Goal: Communication & Community: Answer question/provide support

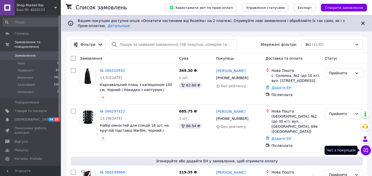
click at [367, 148] on icon at bounding box center [365, 149] width 5 height 5
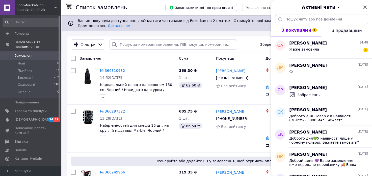
click at [37, 5] on span "Shop-Market-Top" at bounding box center [35, 5] width 38 height 5
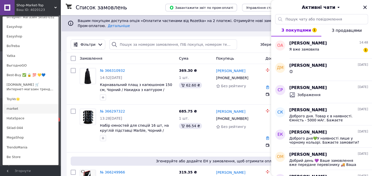
scroll to position [126, 0]
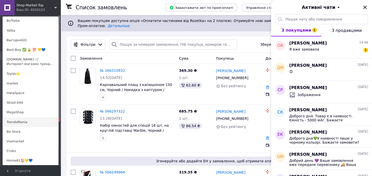
click at [29, 118] on link "TrendoMania" at bounding box center [31, 122] width 56 height 10
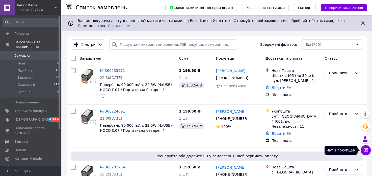
click at [365, 149] on icon at bounding box center [365, 149] width 5 height 5
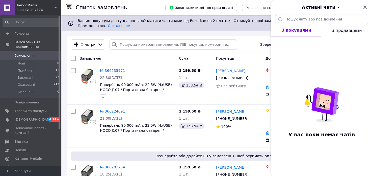
click at [55, 11] on div "Ваш ID: 4071761" at bounding box center [38, 10] width 44 height 5
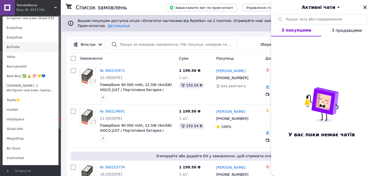
scroll to position [101, 0]
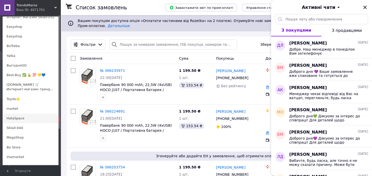
click at [17, 117] on link "HataSpace" at bounding box center [31, 118] width 56 height 10
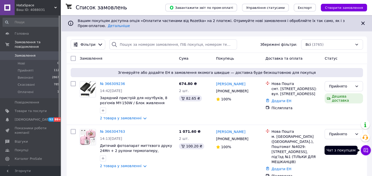
click at [370, 149] on button "Чат з покупцем" at bounding box center [366, 150] width 10 height 10
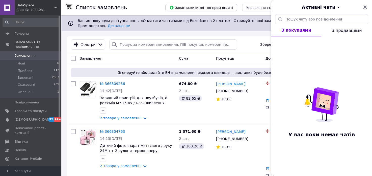
click at [44, 7] on span "HataSpace" at bounding box center [35, 5] width 38 height 5
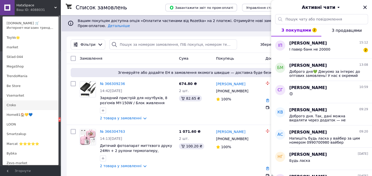
scroll to position [151, 0]
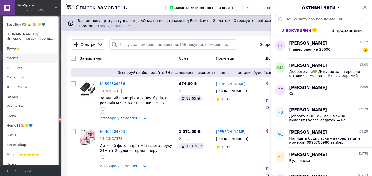
click at [30, 61] on link "market" at bounding box center [31, 58] width 56 height 10
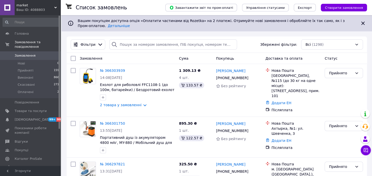
click at [364, 149] on icon at bounding box center [365, 149] width 5 height 5
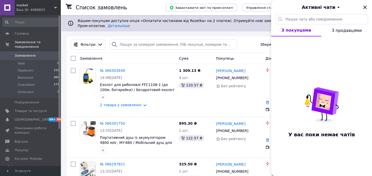
click at [41, 8] on div "Ваш ID: 4088803" at bounding box center [38, 10] width 44 height 5
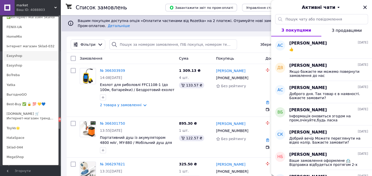
scroll to position [50, 0]
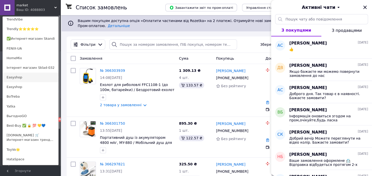
click at [25, 76] on link "Easyshop" at bounding box center [31, 77] width 56 height 10
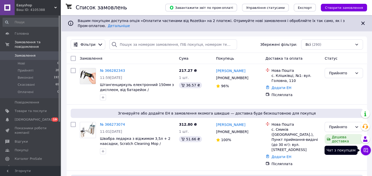
click at [367, 148] on icon at bounding box center [366, 150] width 4 height 4
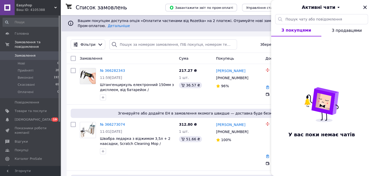
click at [47, 10] on div "Ваш ID: 4105388" at bounding box center [38, 10] width 44 height 5
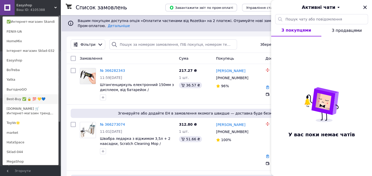
scroll to position [76, 0]
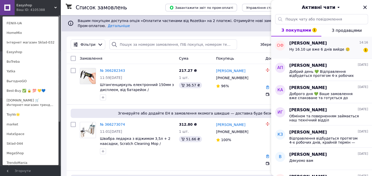
click at [322, 47] on span "Ну 16.10 це вже 6 днів вийде 🥲" at bounding box center [319, 49] width 60 height 4
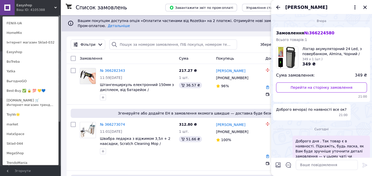
scroll to position [162, 0]
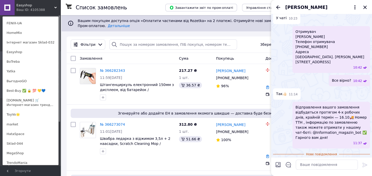
click at [278, 122] on div "Відправлення вашого замовлення відбудеться протягом 4-х робочих днів, крайній т…" at bounding box center [321, 124] width 97 height 47
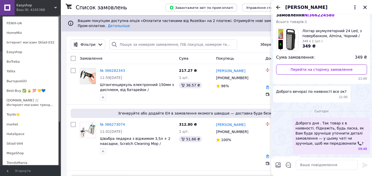
scroll to position [0, 0]
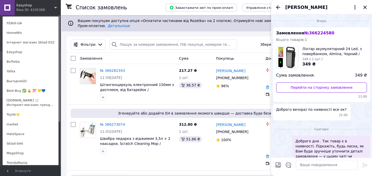
click at [313, 33] on span "№ 366224580" at bounding box center [319, 33] width 30 height 5
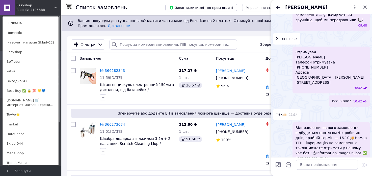
scroll to position [162, 0]
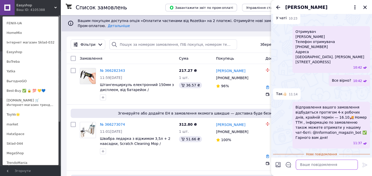
click at [311, 165] on textarea at bounding box center [327, 164] width 62 height 10
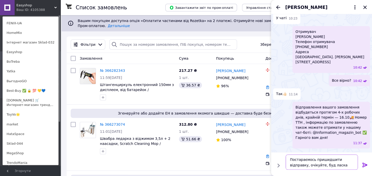
click at [310, 165] on textarea "Постараємось пришидшити відправку, очікуйте, буд ласка" at bounding box center [322, 161] width 72 height 15
click at [311, 165] on textarea "Постараємось пришидшити відправку, очікуйте, буд ласка" at bounding box center [322, 161] width 72 height 15
click at [321, 160] on textarea "Постараємось пришидшити відправку, очікуйте, будь ласка" at bounding box center [322, 161] width 72 height 15
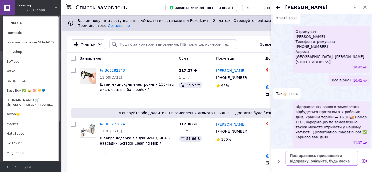
click at [0, 0] on lt-span "приш в идшити" at bounding box center [0, 0] width 0 height 0
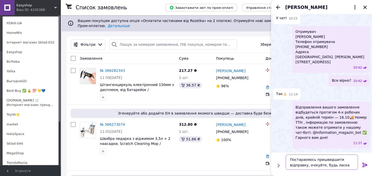
type textarea "Постараємось пришвидшити відправку, очікуйте, будь ласка"
click at [363, 164] on icon at bounding box center [364, 165] width 5 height 5
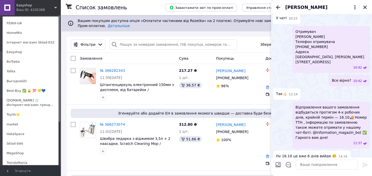
scroll to position [176, 0]
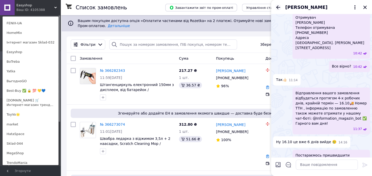
click at [277, 8] on icon "Назад" at bounding box center [278, 7] width 4 height 4
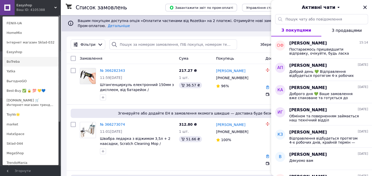
click at [17, 63] on link "BoTreba" at bounding box center [31, 62] width 56 height 10
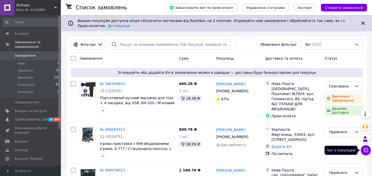
click at [365, 149] on icon at bounding box center [366, 150] width 4 height 4
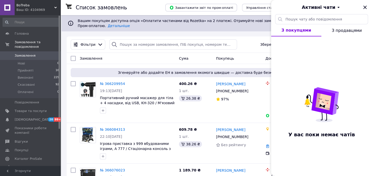
click at [42, 12] on div "Ваш ID: 4104969" at bounding box center [38, 10] width 44 height 5
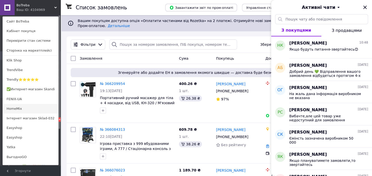
click at [23, 112] on link "HomeMix" at bounding box center [31, 109] width 56 height 10
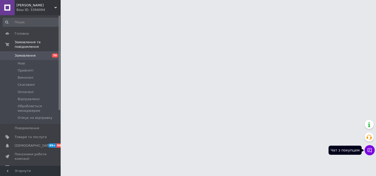
click at [368, 149] on icon at bounding box center [369, 149] width 5 height 5
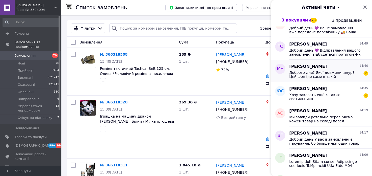
scroll to position [317, 0]
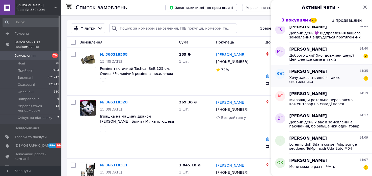
click at [309, 78] on span "Хочу заказать ещё 4 таких светильника" at bounding box center [325, 79] width 72 height 8
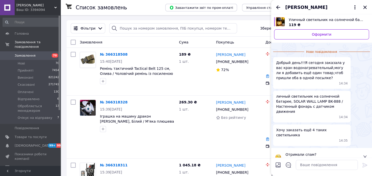
scroll to position [9, 0]
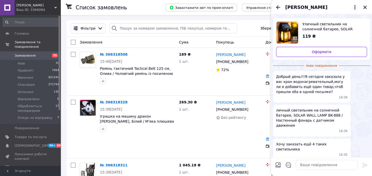
click at [355, 9] on icon at bounding box center [355, 7] width 6 height 6
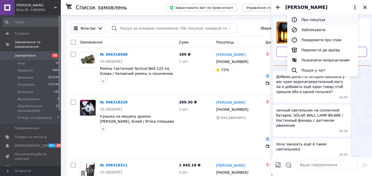
click at [340, 16] on button "Про покупця" at bounding box center [322, 20] width 71 height 10
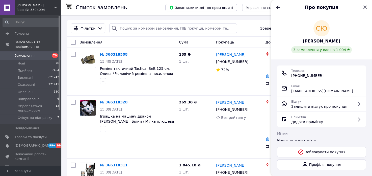
drag, startPoint x: 320, startPoint y: 74, endPoint x: 289, endPoint y: 77, distance: 30.7
click at [289, 77] on div "Телефон +380 (97) 316-05-67" at bounding box center [321, 73] width 81 height 10
copy span "+380 (97) 316-05-67"
click at [131, 27] on input "search" at bounding box center [173, 28] width 128 height 10
paste input "380973160567"
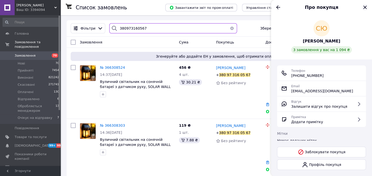
type input "380973160567"
click at [363, 8] on icon "Закрити" at bounding box center [365, 7] width 6 height 6
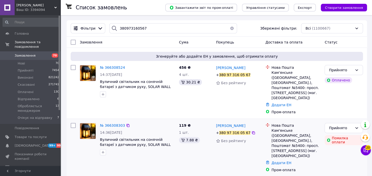
scroll to position [61, 0]
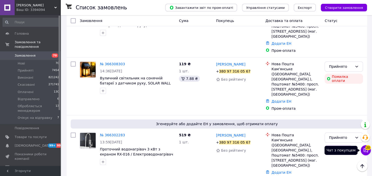
click at [370, 148] on button "Чат з покупцем 20" at bounding box center [366, 150] width 10 height 10
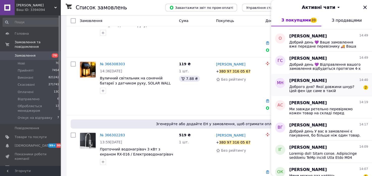
scroll to position [303, 0]
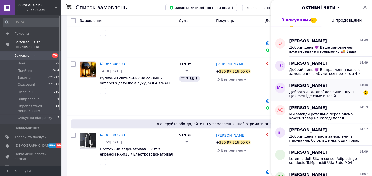
click at [328, 86] on div "Maрина Німенко 14:40" at bounding box center [328, 86] width 79 height 6
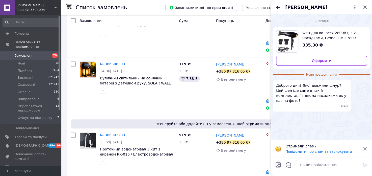
click at [300, 66] on div "Фен для волосся 2800Вт, з 2 насадками, Gemei GM-1780 / Маленький фен для уклада…" at bounding box center [321, 47] width 97 height 41
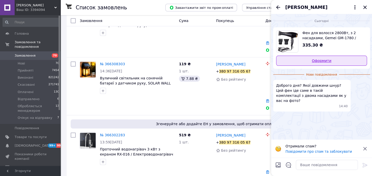
click at [297, 60] on link "Оформити" at bounding box center [321, 61] width 91 height 10
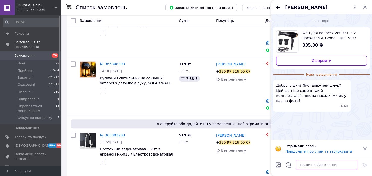
click at [336, 162] on textarea at bounding box center [327, 164] width 62 height 10
paste textarea "Добрий день💜 Я уточню інформацію та надам вам відповідь."
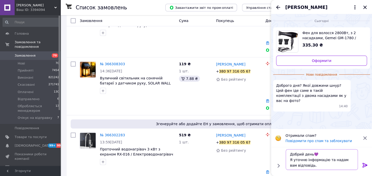
type textarea "Добрий день💜 Я уточню інформацію та надам вам відповідь."
click at [364, 167] on icon at bounding box center [364, 165] width 5 height 5
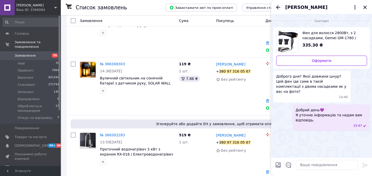
click at [279, 8] on icon "Назад" at bounding box center [278, 7] width 6 height 6
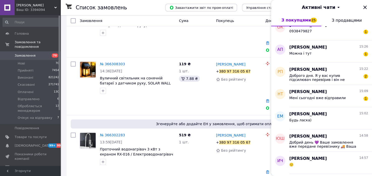
scroll to position [353, 0]
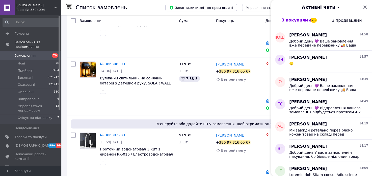
click at [45, 6] on span "[PERSON_NAME]" at bounding box center [35, 5] width 38 height 5
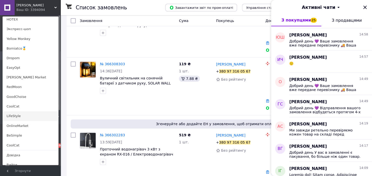
scroll to position [368, 0]
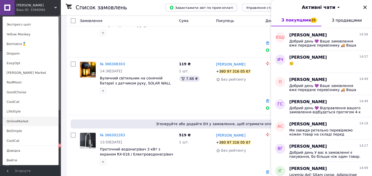
click at [22, 120] on link "OnlineMarket" at bounding box center [31, 121] width 56 height 10
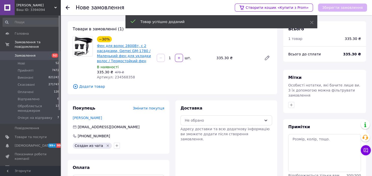
click at [110, 59] on link "Фен для волос 2800Вт, с 2 насадками, Gemei GM-1780 / Маленький фен для укладки …" at bounding box center [124, 53] width 54 height 19
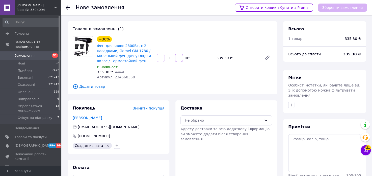
click at [118, 77] on span "Артикул: 234568358" at bounding box center [116, 77] width 38 height 4
copy span "234568358"
click at [224, 103] on div "Доставка Не обрано Адресу доставки та всю додаткову інформацію ви зможете додат…" at bounding box center [226, 144] width 102 height 89
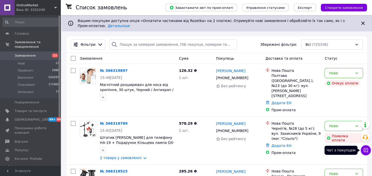
click at [367, 148] on icon at bounding box center [366, 150] width 4 height 4
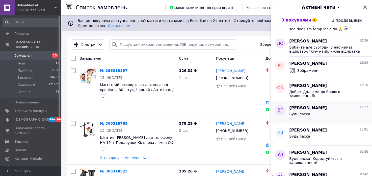
scroll to position [177, 0]
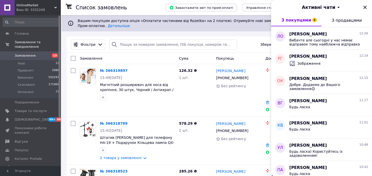
click at [23, 8] on div "Ваш ID: 3332249" at bounding box center [38, 10] width 44 height 5
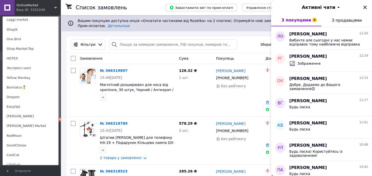
scroll to position [328, 0]
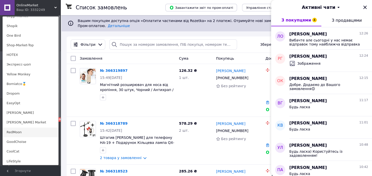
click at [25, 134] on link "RedMoon" at bounding box center [31, 132] width 56 height 10
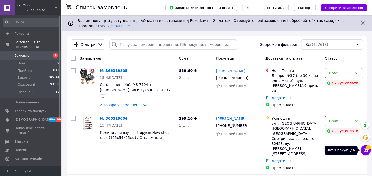
click at [368, 148] on span "8" at bounding box center [368, 147] width 5 height 5
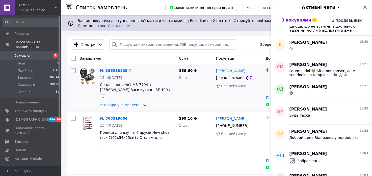
scroll to position [202, 0]
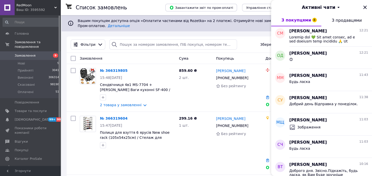
click at [23, 7] on span "RedMoon" at bounding box center [35, 5] width 38 height 5
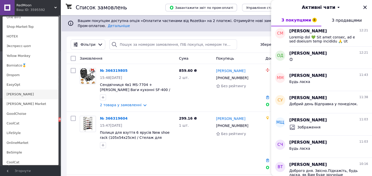
scroll to position [368, 0]
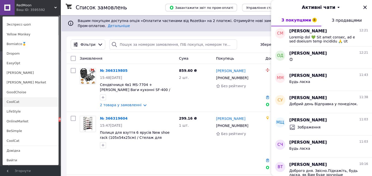
click at [18, 99] on link "CoolCat" at bounding box center [31, 102] width 56 height 10
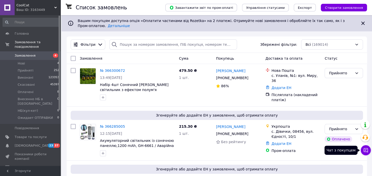
click at [363, 152] on button "Чат з покупцем" at bounding box center [366, 150] width 10 height 10
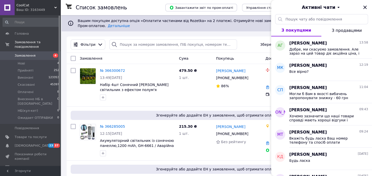
click at [37, 3] on span "CoolCat" at bounding box center [35, 5] width 38 height 5
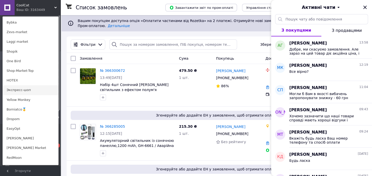
scroll to position [303, 0]
click at [29, 108] on link "Borniatco🥇" at bounding box center [31, 109] width 56 height 10
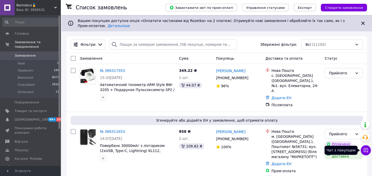
click at [362, 148] on button "Чат з покупцем" at bounding box center [366, 150] width 10 height 10
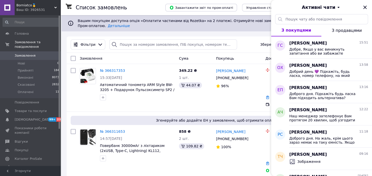
click at [36, 11] on div "Ваш ID: 3926531" at bounding box center [38, 10] width 44 height 5
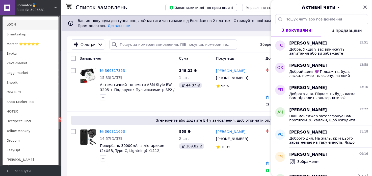
scroll to position [278, 0]
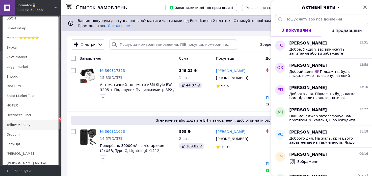
click at [16, 122] on link "Yellow Monkey" at bounding box center [31, 125] width 56 height 10
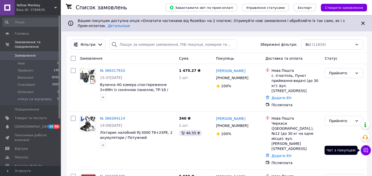
click at [364, 145] on button "Чат з покупцем" at bounding box center [366, 150] width 10 height 10
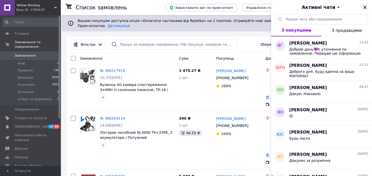
click at [25, 7] on span "Yellow Monkey" at bounding box center [35, 5] width 38 height 5
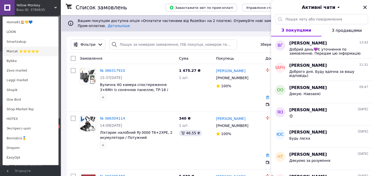
scroll to position [252, 0]
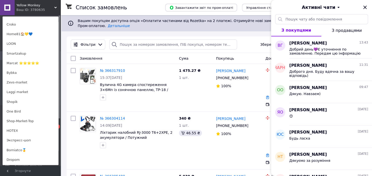
drag, startPoint x: 21, startPoint y: 46, endPoint x: 25, endPoint y: 47, distance: 5.0
click at [21, 45] on link "LOON" at bounding box center [31, 44] width 56 height 10
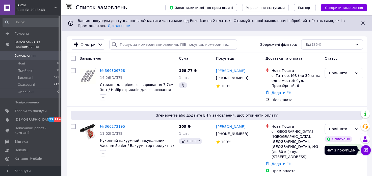
click at [364, 151] on icon at bounding box center [365, 149] width 5 height 5
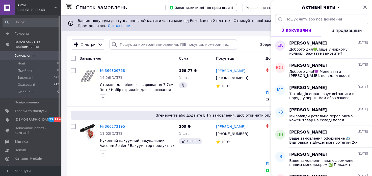
click at [39, 4] on span "LOON" at bounding box center [35, 5] width 38 height 5
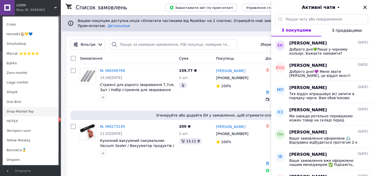
scroll to position [303, 0]
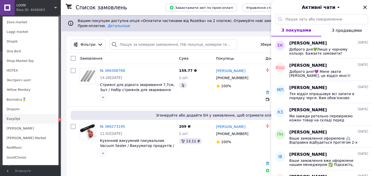
click at [28, 116] on link "EasyOpt" at bounding box center [31, 119] width 56 height 10
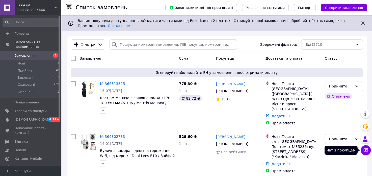
click at [367, 148] on icon at bounding box center [366, 150] width 4 height 4
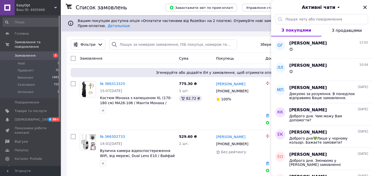
click at [48, 7] on span "EasyOpt" at bounding box center [35, 5] width 38 height 5
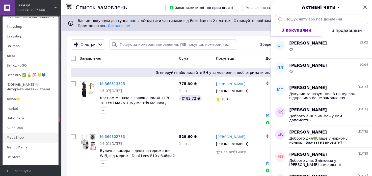
scroll to position [151, 0]
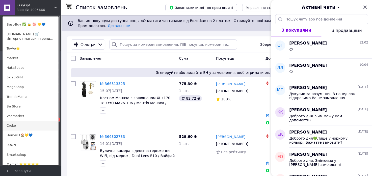
click at [17, 121] on link "Croko" at bounding box center [31, 126] width 56 height 10
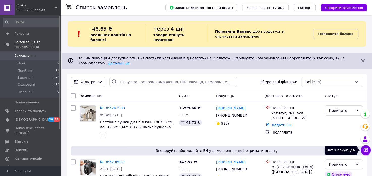
click at [365, 148] on icon at bounding box center [365, 149] width 5 height 5
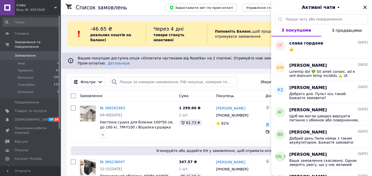
click at [23, 6] on span "Croko" at bounding box center [35, 5] width 38 height 5
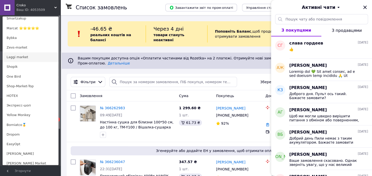
scroll to position [252, 0]
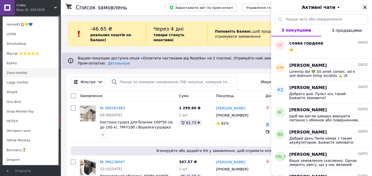
click at [23, 68] on link "Zevs-market" at bounding box center [31, 73] width 56 height 10
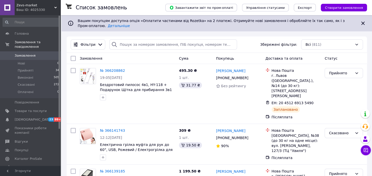
click at [39, 2] on div "Zevs-market Ваш ID: 4025330" at bounding box center [38, 7] width 46 height 15
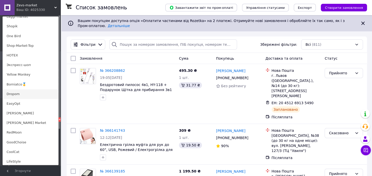
scroll to position [368, 0]
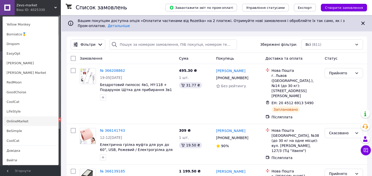
click at [21, 117] on link "OnlineMarket" at bounding box center [31, 121] width 56 height 10
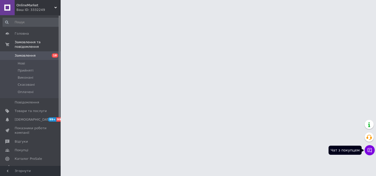
click at [367, 150] on icon at bounding box center [369, 149] width 5 height 5
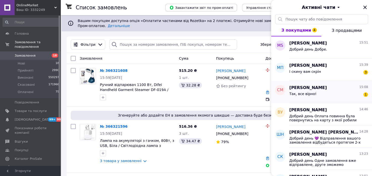
click at [305, 89] on span "Світлана Майстренко" at bounding box center [308, 88] width 38 height 6
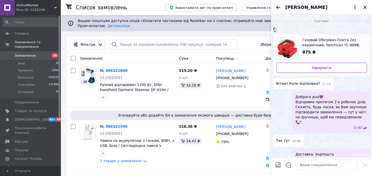
click at [353, 8] on icon at bounding box center [355, 7] width 6 height 6
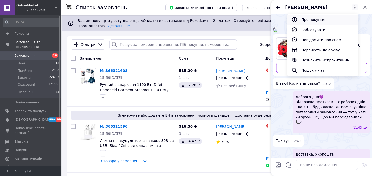
click at [337, 18] on button "Про покупця" at bounding box center [322, 20] width 71 height 10
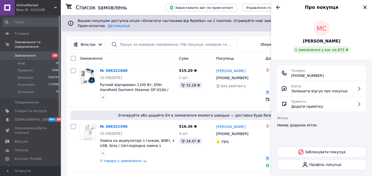
drag, startPoint x: 320, startPoint y: 76, endPoint x: 287, endPoint y: 75, distance: 32.6
click at [287, 75] on div "Телефон +380 (99) 251-46-92" at bounding box center [321, 73] width 81 height 10
click at [332, 72] on div "Телефон +380 (99) 251-46-92" at bounding box center [321, 73] width 81 height 10
drag, startPoint x: 323, startPoint y: 77, endPoint x: 290, endPoint y: 77, distance: 32.8
click at [290, 77] on div "Телефон +380 (99) 251-46-92" at bounding box center [321, 73] width 81 height 10
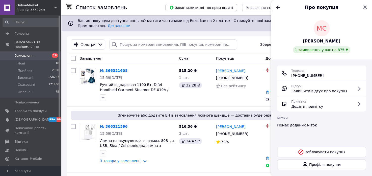
copy span "+380 (99) 251-46-92"
click at [278, 6] on icon "Назад" at bounding box center [278, 7] width 4 height 4
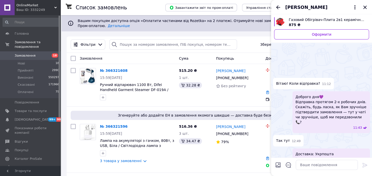
scroll to position [107, 0]
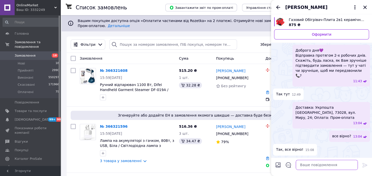
drag, startPoint x: 339, startPoint y: 166, endPoint x: 342, endPoint y: 166, distance: 2.8
click at [339, 166] on textarea at bounding box center [327, 164] width 62 height 10
paste textarea "Будь ласка, ще хвилинку вашої уваги! 😊 Як нашому новому клієнту, ми даруємо вам…"
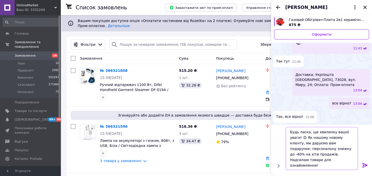
type textarea "Будь ласка, ще хвилинку вашої уваги! 😊 Як нашому новому клієнту, ми даруємо вам…"
click at [362, 164] on icon at bounding box center [365, 165] width 6 height 6
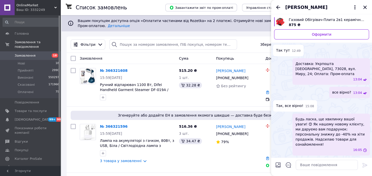
scroll to position [132, 0]
click at [327, 56] on div "Так тут 12:49" at bounding box center [321, 50] width 97 height 11
click at [274, 164] on div at bounding box center [278, 165] width 10 height 12
click at [277, 165] on input "Завантажити файли" at bounding box center [278, 165] width 6 height 6
type input "C:\fakepath\photo_2024-01-18_21-00-36 — копия (6) — копия — копия — копия.jpg"
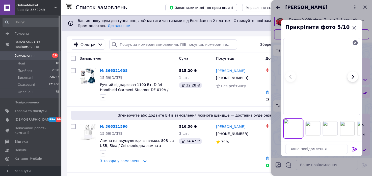
click at [352, 150] on icon at bounding box center [354, 149] width 5 height 5
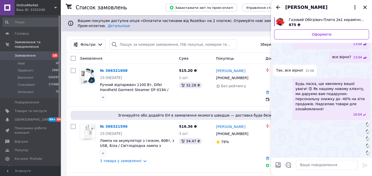
scroll to position [521, 0]
click at [278, 166] on input "Завантажити файли" at bounding box center [278, 165] width 6 height 6
type input "C:\fakepath\photo_2024-01-18_21-27-58 — копия — копия (5) — копия — копия — коп…"
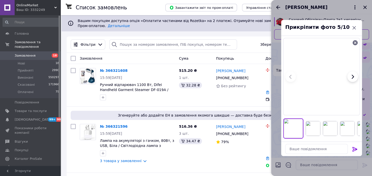
click at [354, 147] on icon at bounding box center [354, 149] width 5 height 5
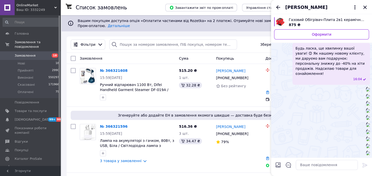
click at [39, 5] on span "OnlineMarket" at bounding box center [35, 5] width 38 height 5
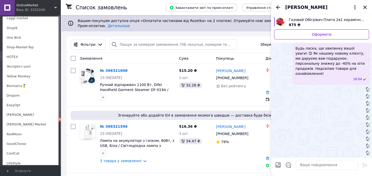
scroll to position [353, 0]
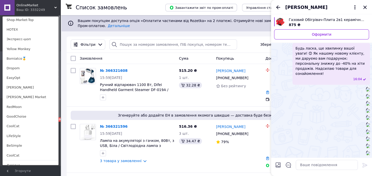
click at [31, 110] on link "RedMoon" at bounding box center [31, 107] width 56 height 10
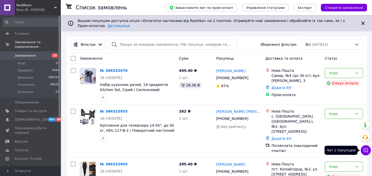
click at [365, 148] on icon at bounding box center [365, 149] width 5 height 5
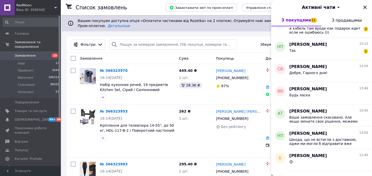
scroll to position [101, 0]
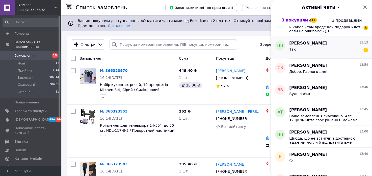
click at [292, 43] on span "Наталія Попова" at bounding box center [308, 43] width 38 height 6
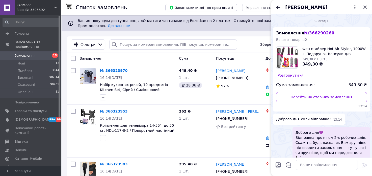
scroll to position [88, 0]
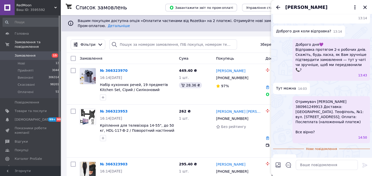
click at [279, 163] on input "Завантажити файли" at bounding box center [278, 165] width 6 height 6
type input "C:\fakepath\photo_2024-01-18_21-01-50 — копия (4) — копия — копия — копия — коп…"
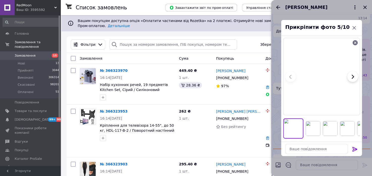
click at [354, 148] on icon at bounding box center [354, 149] width 5 height 5
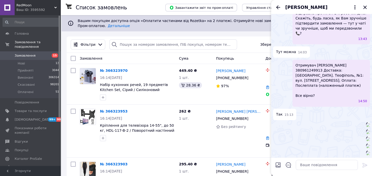
scroll to position [467, 0]
click at [279, 165] on input "Завантажити файли" at bounding box center [278, 165] width 6 height 6
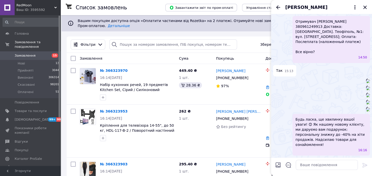
scroll to position [506, 0]
click at [278, 7] on icon "Назад" at bounding box center [278, 7] width 4 height 4
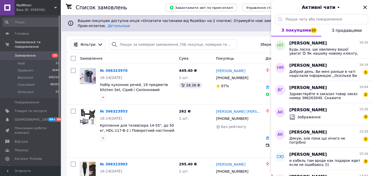
click at [34, 11] on div "Ваш ID: 3595592" at bounding box center [38, 10] width 44 height 5
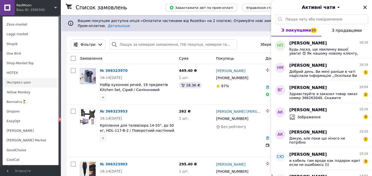
scroll to position [353, 0]
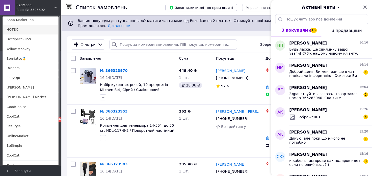
click at [22, 30] on link "HOTEX" at bounding box center [31, 30] width 56 height 10
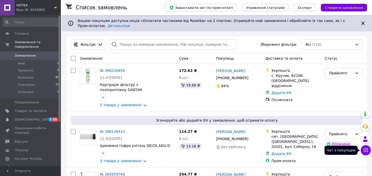
click at [366, 149] on icon at bounding box center [365, 149] width 5 height 5
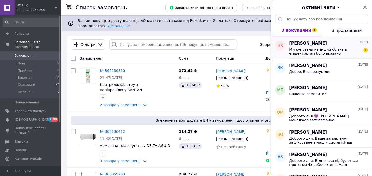
click at [303, 48] on span "Ми купували на інший об'єкт в епіцентрі,там було вказано [GEOGRAPHIC_DATA]. І ш…" at bounding box center [325, 51] width 72 height 8
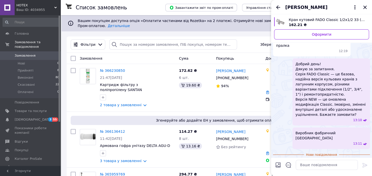
scroll to position [68, 0]
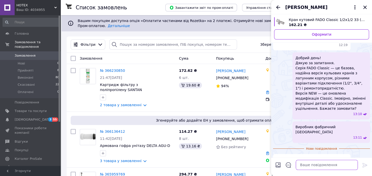
click at [311, 164] on textarea at bounding box center [327, 164] width 62 height 10
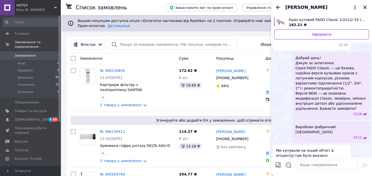
click at [37, 4] on span "HOTEX" at bounding box center [35, 5] width 38 height 5
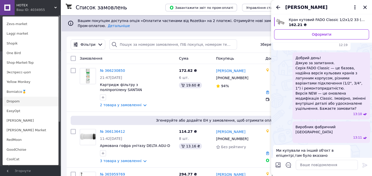
scroll to position [353, 0]
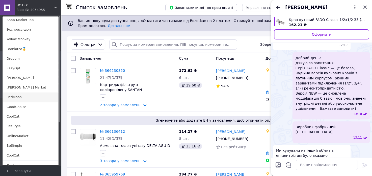
click at [17, 97] on link "RedMoon" at bounding box center [31, 97] width 56 height 10
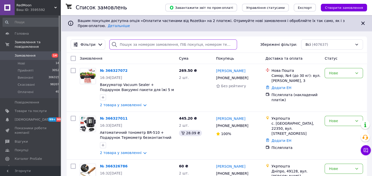
click at [135, 41] on input "search" at bounding box center [173, 44] width 128 height 10
paste input "365732506"
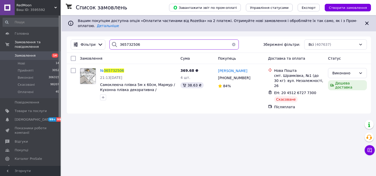
type input "365732506"
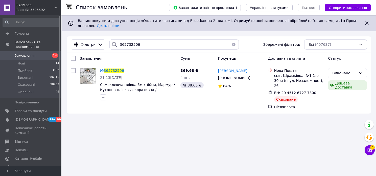
click at [40, 7] on span "RedMoon" at bounding box center [35, 5] width 38 height 5
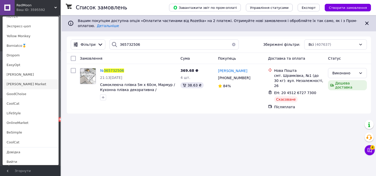
scroll to position [368, 0]
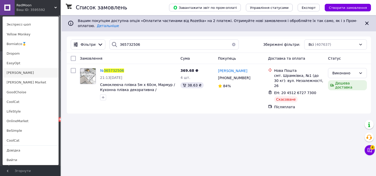
click at [18, 74] on link "[PERSON_NAME]" at bounding box center [31, 73] width 56 height 10
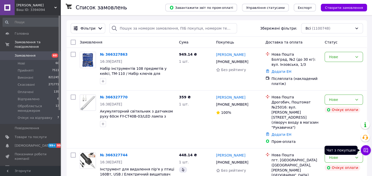
click at [365, 151] on icon at bounding box center [366, 150] width 4 height 4
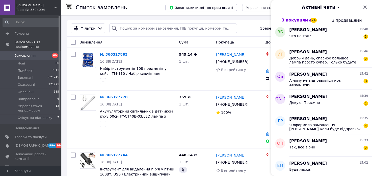
scroll to position [295, 0]
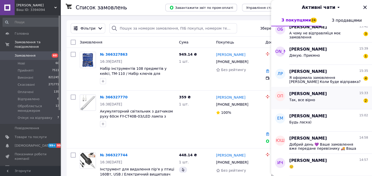
click at [302, 98] on span "Так, все вірно" at bounding box center [302, 100] width 26 height 4
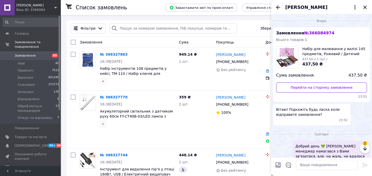
scroll to position [152, 0]
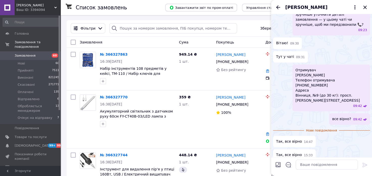
click at [278, 165] on input "Завантажити файли" at bounding box center [278, 165] width 6 height 6
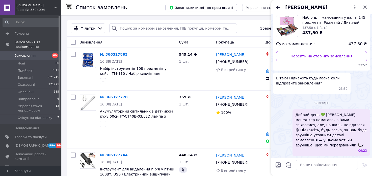
scroll to position [0, 0]
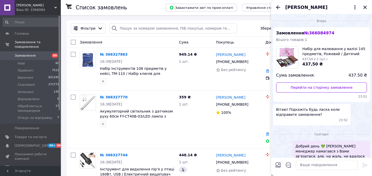
type input "C:\fakepath\photo_2024-01-18_21-18-18 — копия (3) — копия — копия — копия — коп…"
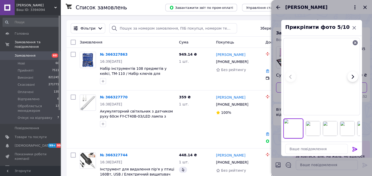
click at [359, 150] on div at bounding box center [355, 150] width 10 height 12
click at [355, 147] on icon at bounding box center [355, 149] width 6 height 6
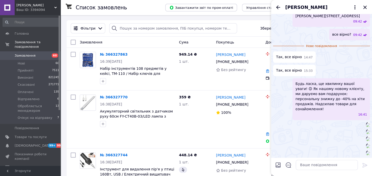
scroll to position [505, 0]
click at [277, 164] on input "Завантажити файли" at bounding box center [278, 165] width 6 height 6
type input "C:\fakepath\photo_2024-01-18_21-38-34 — копия — копия (3) — копия — копия.jpg"
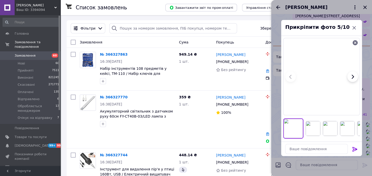
click at [355, 150] on icon at bounding box center [355, 149] width 6 height 6
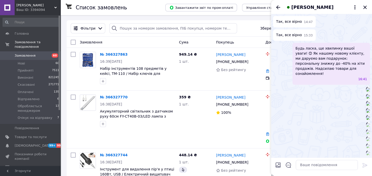
scroll to position [580, 0]
click at [47, 5] on span "[PERSON_NAME]" at bounding box center [35, 5] width 38 height 5
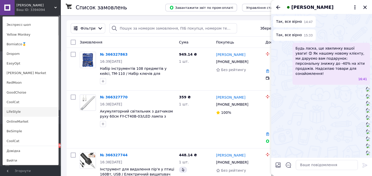
scroll to position [368, 0]
click at [22, 123] on link "OnlineMarket" at bounding box center [31, 121] width 56 height 10
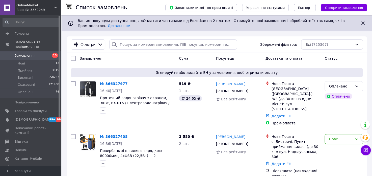
click at [370, 147] on div "Чат з покупцем" at bounding box center [366, 150] width 10 height 10
click at [367, 149] on icon at bounding box center [366, 150] width 4 height 4
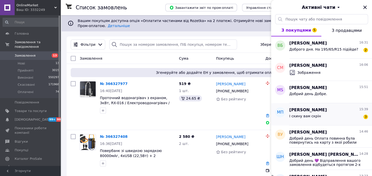
click at [320, 114] on div "І скину вам скрін 3" at bounding box center [328, 117] width 79 height 8
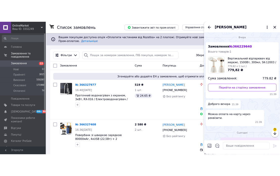
scroll to position [167, 0]
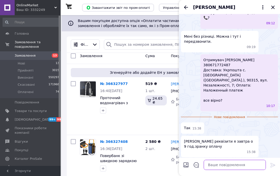
click at [251, 169] on textarea at bounding box center [234, 164] width 62 height 10
paste textarea "Будь ласка, ще хвилинку вашої уваги! 😊 Як нашому новому клієнту, ми даруємо вам…"
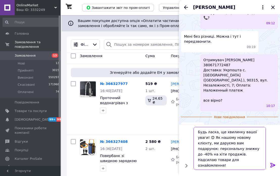
type textarea "Будь ласка, ще хвилинку вашої уваги! 😊 Як нашому новому клієнту, ми даруємо вам…"
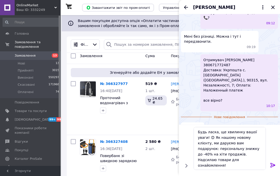
click at [272, 166] on icon at bounding box center [273, 165] width 6 height 6
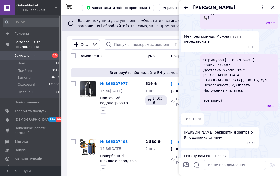
scroll to position [196, 0]
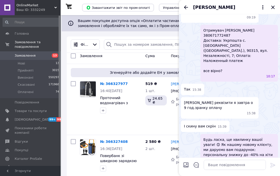
click at [185, 166] on input "Завантажити файли" at bounding box center [186, 165] width 6 height 6
type input "C:\fakepath\photo_2024-01-18_21-01-50 — копия (4) — копия — копия — копия — коп…"
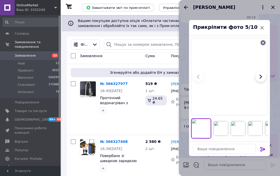
click at [261, 150] on icon at bounding box center [262, 149] width 6 height 6
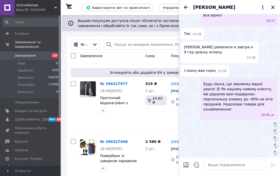
scroll to position [550, 0]
click at [182, 167] on div at bounding box center [186, 165] width 10 height 12
click at [186, 165] on input "Завантажити файли" at bounding box center [186, 165] width 6 height 6
type input "C:\fakepath\photo_2024-04-06_22-52-50 — копия — копия — копия.jpg"
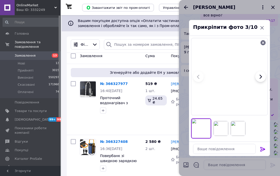
click at [260, 148] on icon at bounding box center [262, 149] width 6 height 6
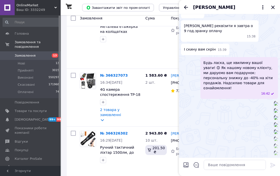
scroll to position [818, 0]
click at [223, 166] on textarea at bounding box center [234, 164] width 62 height 10
paste textarea "ФОП "Шонія Анастасія Ігорівна" р/р: UA173220010000026001360016222 МФО: 322001 Є…"
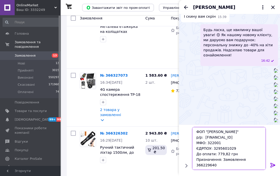
scroll to position [0, 0]
type textarea "ФОП "Шонія Анастасія Ігорівна" р/р: UA173220010000026001360016222 МФО: 322001 Є…"
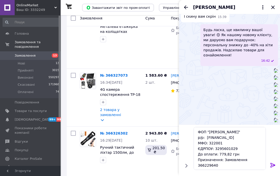
click at [273, 165] on icon at bounding box center [273, 165] width 6 height 6
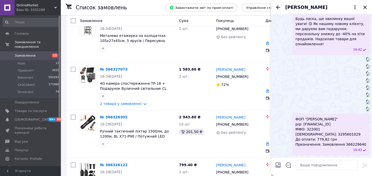
scroll to position [862, 0]
click at [277, 6] on icon "Назад" at bounding box center [278, 7] width 6 height 6
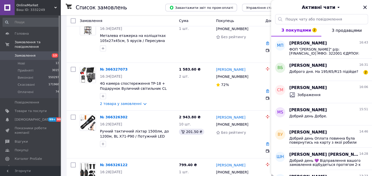
click at [36, 9] on div "Ваш ID: 3332249" at bounding box center [38, 10] width 44 height 5
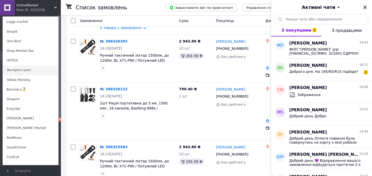
scroll to position [353, 0]
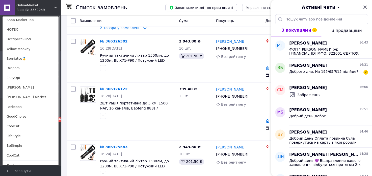
click at [18, 88] on link "[PERSON_NAME]" at bounding box center [31, 88] width 56 height 10
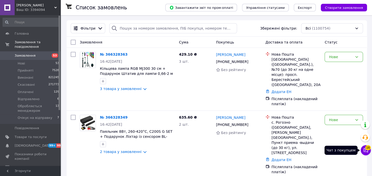
click at [368, 147] on span "16" at bounding box center [368, 147] width 6 height 5
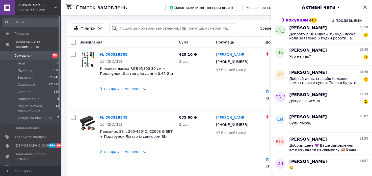
scroll to position [295, 0]
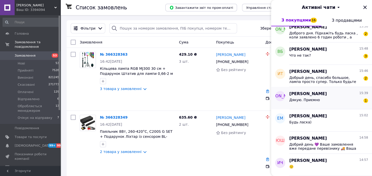
click at [319, 102] on div "Дякую. Приємно 1" at bounding box center [328, 101] width 79 height 8
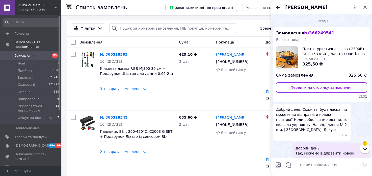
scroll to position [103, 0]
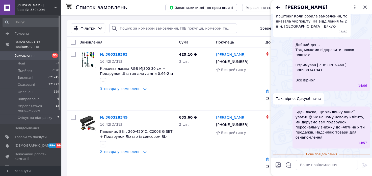
drag, startPoint x: 44, startPoint y: 0, endPoint x: 54, endPoint y: 14, distance: 17.3
click at [54, 14] on div "HUGO Ваш ID: 3394094" at bounding box center [38, 7] width 46 height 15
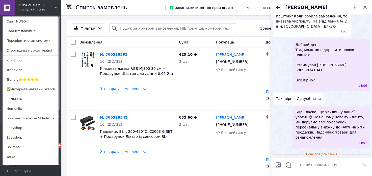
click at [278, 7] on icon "Назад" at bounding box center [278, 7] width 4 height 4
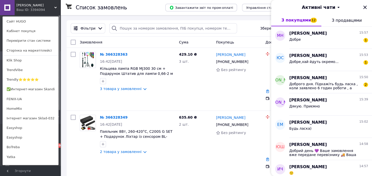
scroll to position [278, 0]
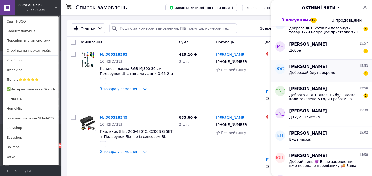
click at [296, 68] on span "Юлия Середа" at bounding box center [308, 67] width 38 height 6
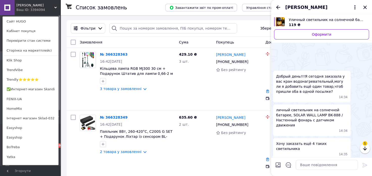
scroll to position [60, 0]
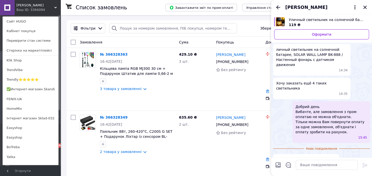
click at [354, 7] on icon at bounding box center [354, 7] width 1 height 4
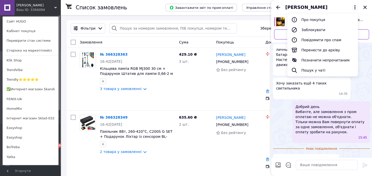
click at [343, 21] on button "Про покупця" at bounding box center [322, 20] width 71 height 10
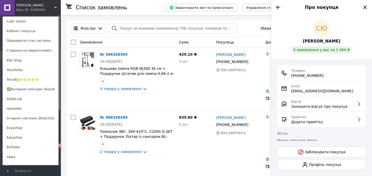
click at [363, 6] on icon "Закрити" at bounding box center [365, 7] width 6 height 6
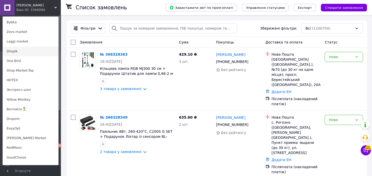
scroll to position [353, 0]
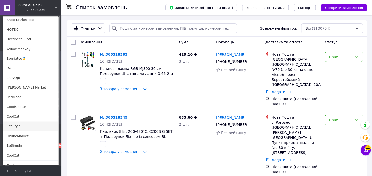
click at [19, 125] on link "LifeStyle" at bounding box center [31, 126] width 56 height 10
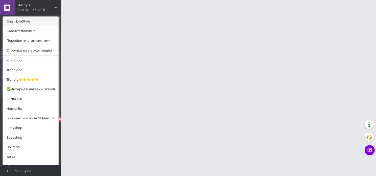
click at [28, 20] on link "Сайт LifeStyle" at bounding box center [31, 22] width 56 height 10
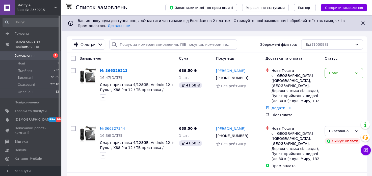
click at [35, 8] on div "Ваш ID: 2369215" at bounding box center [38, 10] width 44 height 5
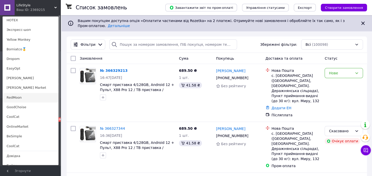
scroll to position [368, 0]
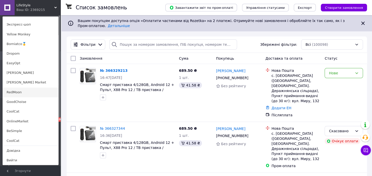
click at [19, 94] on link "RedMoon" at bounding box center [31, 92] width 56 height 10
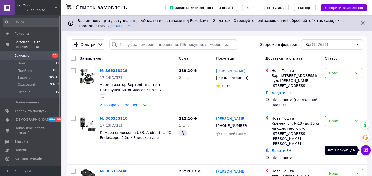
click at [364, 148] on icon at bounding box center [366, 150] width 4 height 4
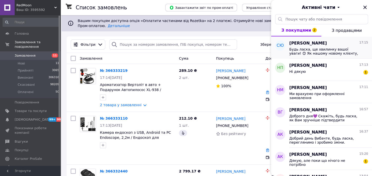
click at [298, 47] on span "Будь ласка, ще хвилинку вашої уваги! 😊 Як нашому новому клієнту, ми даруємо вам…" at bounding box center [325, 51] width 72 height 8
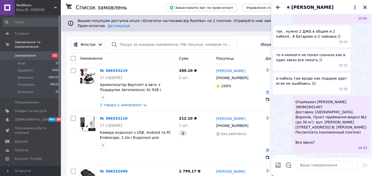
scroll to position [474, 0]
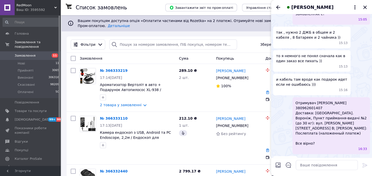
click at [276, 166] on input "Завантажити файли" at bounding box center [278, 165] width 6 height 6
type input "C:\fakepath\photo_2024-01-18_21-00-36 — копия (6) — копия — копия — копия.jpg"
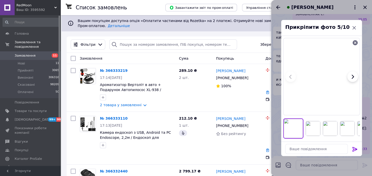
click at [351, 148] on div at bounding box center [355, 150] width 10 height 12
click at [352, 149] on icon at bounding box center [355, 149] width 6 height 6
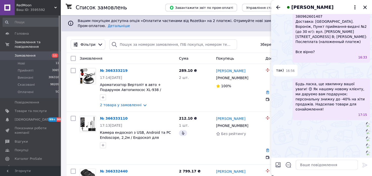
scroll to position [863, 0]
click at [278, 166] on input "Завантажити файли" at bounding box center [278, 165] width 6 height 6
type input "C:\fakepath\photo_2024-01-18_21-38-34 — копия — копия (3) — копия — копия.jpg"
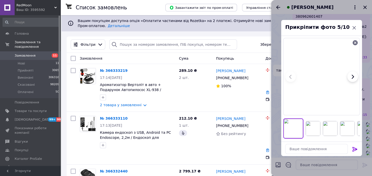
click at [354, 147] on icon at bounding box center [354, 149] width 5 height 5
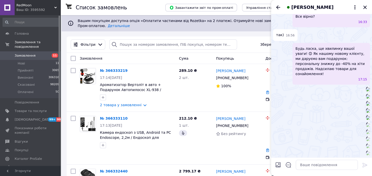
click at [281, 6] on div "Скляр Юрий" at bounding box center [321, 7] width 101 height 14
click at [280, 6] on icon "Назад" at bounding box center [278, 7] width 6 height 6
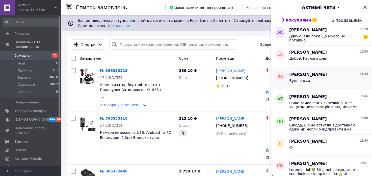
scroll to position [126, 0]
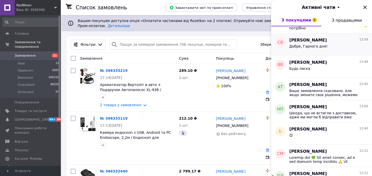
click at [298, 30] on span "Дякую, але поки що нічого не потрібно" at bounding box center [325, 26] width 72 height 8
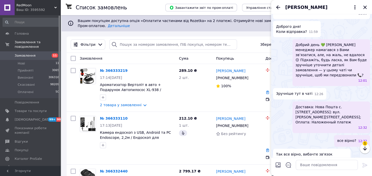
scroll to position [0, 0]
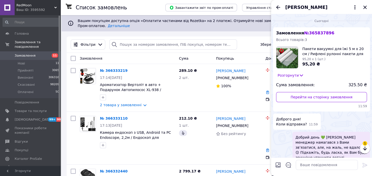
click at [311, 34] on span "№ 365837896" at bounding box center [319, 33] width 30 height 5
copy span "365837896"
click at [308, 163] on textarea at bounding box center [327, 164] width 62 height 10
paste textarea "Ваше замовлення оформлене 📇 Відправка відбудеться протягом 2-х робочих днів, кр…"
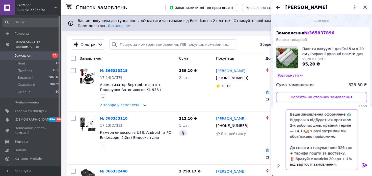
type textarea "Ваше замовлення оформлене 📇 Відправка відбудеться протягом 2-х робочих днів, кр…"
click at [363, 164] on icon at bounding box center [365, 165] width 6 height 6
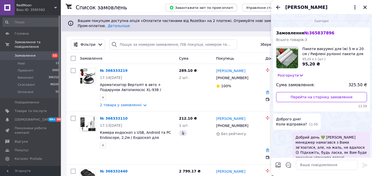
click at [276, 9] on icon "Назад" at bounding box center [278, 7] width 6 height 6
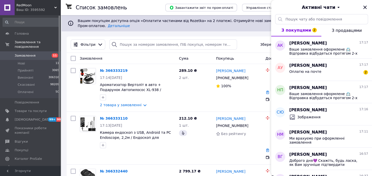
click at [277, 7] on div "Активні чати" at bounding box center [321, 7] width 101 height 14
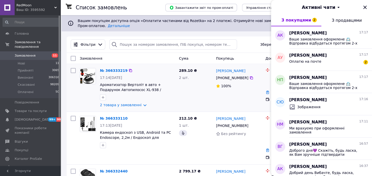
scroll to position [126, 0]
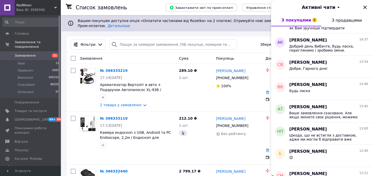
click at [29, 5] on span "RedMoon" at bounding box center [35, 5] width 38 height 5
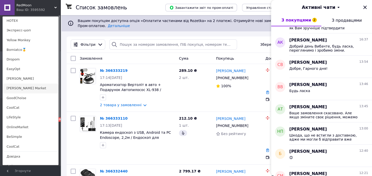
scroll to position [368, 0]
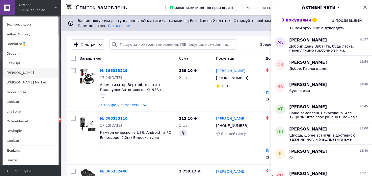
click at [18, 74] on link "[PERSON_NAME]" at bounding box center [31, 73] width 56 height 10
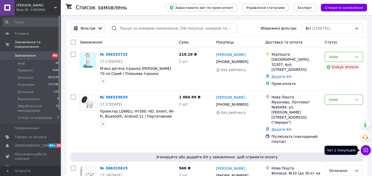
click at [363, 150] on icon at bounding box center [365, 149] width 5 height 5
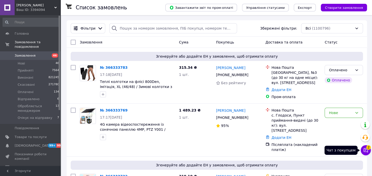
click at [367, 152] on button "Чат з покупцем 2" at bounding box center [366, 150] width 10 height 10
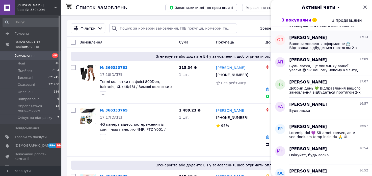
scroll to position [25, 0]
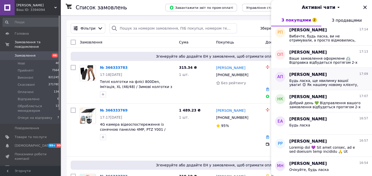
click at [323, 79] on span "Будь ласка, ще хвилинку вашої уваги! 😊 Як нашому новому клієнту, ми даруємо вам…" at bounding box center [325, 82] width 72 height 8
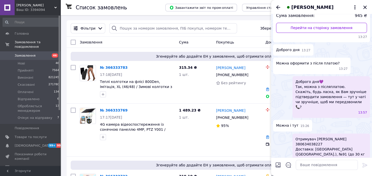
scroll to position [126, 0]
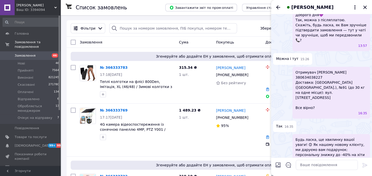
click at [279, 163] on input "Завантажити файли" at bounding box center [278, 165] width 6 height 6
type input "C:\fakepath\photo_2024-01-18_21-00-36 — копия (6) — копия — копия — копия.jpg"
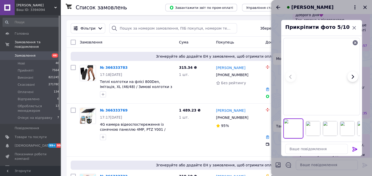
click at [352, 147] on icon at bounding box center [354, 149] width 5 height 5
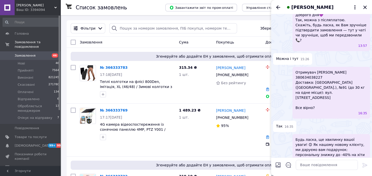
scroll to position [433, 0]
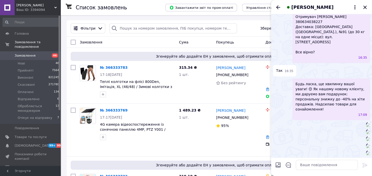
click at [283, 164] on div at bounding box center [321, 164] width 97 height 14
click at [279, 161] on div at bounding box center [278, 165] width 10 height 12
click at [278, 164] on input "Завантажити файли" at bounding box center [278, 165] width 6 height 6
type input "C:\fakepath\photo_2024-01-18_21-38-34 — копия — копия (3) — копия — копия.jpg"
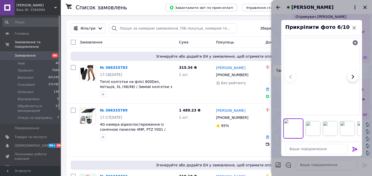
click at [354, 149] on icon at bounding box center [355, 149] width 6 height 6
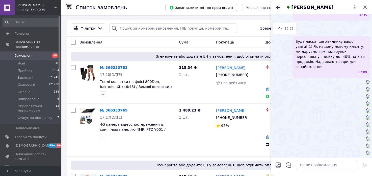
scroll to position [919, 0]
click at [277, 8] on icon "Назад" at bounding box center [278, 7] width 4 height 4
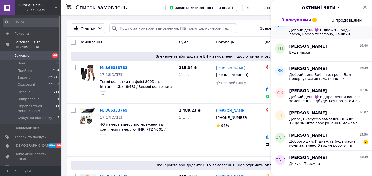
scroll to position [295, 0]
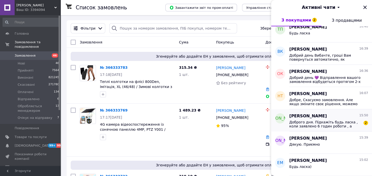
click at [309, 116] on div "Ниёле 15:50" at bounding box center [328, 116] width 79 height 6
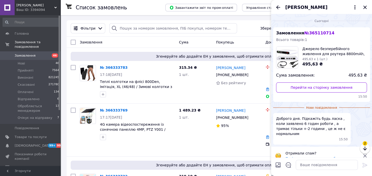
scroll to position [3, 0]
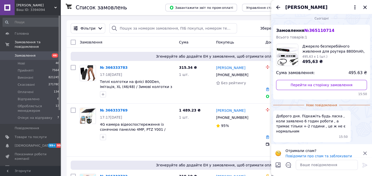
click at [316, 30] on span "№ 365110714" at bounding box center [319, 30] width 30 height 5
copy span "365110714"
click at [327, 165] on textarea at bounding box center [327, 164] width 62 height 10
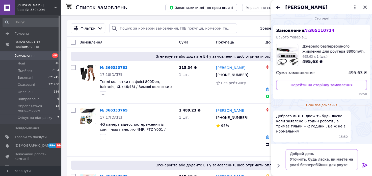
scroll to position [0, 0]
type textarea "Добрий день Уточніть, будь ласка, ви маєте на увазі безперебійник для роутера?"
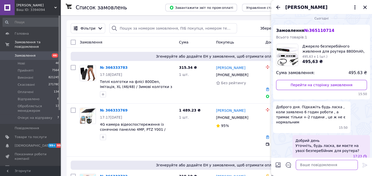
scroll to position [0, 0]
click at [279, 5] on icon "Назад" at bounding box center [278, 7] width 6 height 6
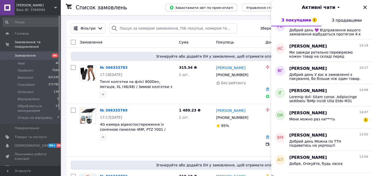
scroll to position [530, 0]
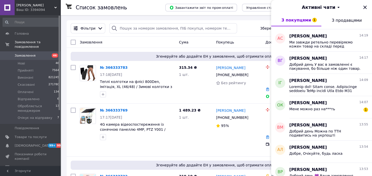
click at [309, 111] on div "Мене можно раз на***ть" at bounding box center [312, 110] width 46 height 7
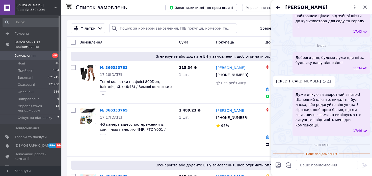
scroll to position [331, 0]
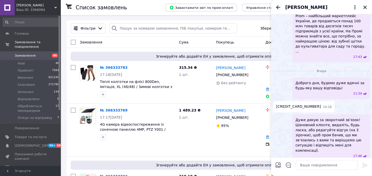
click at [276, 7] on icon "Назад" at bounding box center [278, 7] width 4 height 4
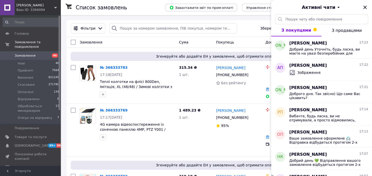
click at [26, 6] on span "[PERSON_NAME]" at bounding box center [35, 5] width 38 height 5
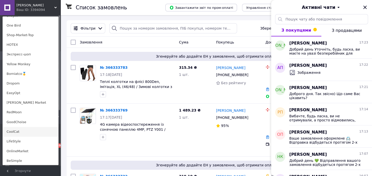
scroll to position [353, 0]
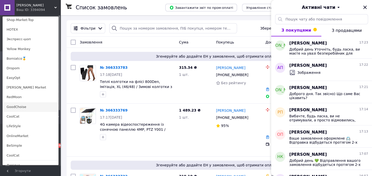
click at [17, 107] on link "GoodChoise" at bounding box center [31, 107] width 56 height 10
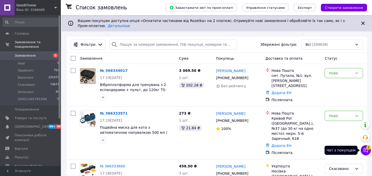
click at [366, 150] on icon at bounding box center [365, 149] width 5 height 5
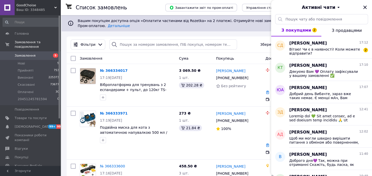
click at [36, 8] on div "Ваш ID: 3348485" at bounding box center [38, 10] width 44 height 5
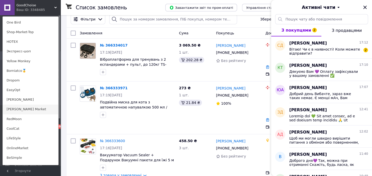
scroll to position [368, 0]
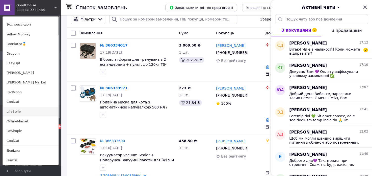
click at [17, 111] on link "LifeStyle" at bounding box center [31, 112] width 56 height 10
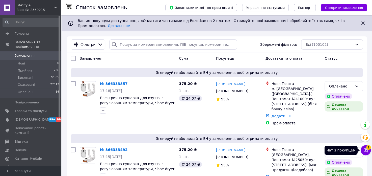
click at [365, 152] on button "Чат з покупцем 1" at bounding box center [366, 150] width 10 height 10
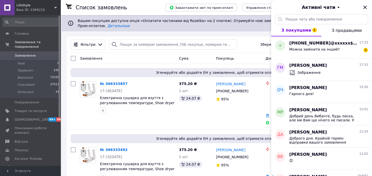
click at [42, 7] on span "LifeStyle" at bounding box center [35, 5] width 38 height 5
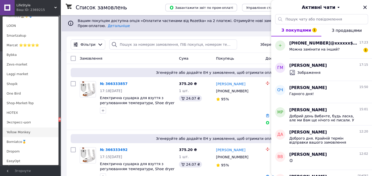
scroll to position [278, 0]
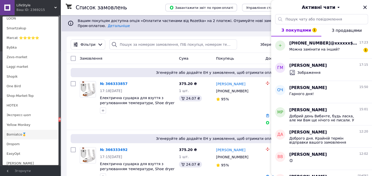
click at [29, 130] on link "Borniatco🥇" at bounding box center [31, 134] width 56 height 10
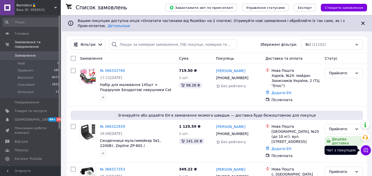
click at [364, 148] on icon at bounding box center [366, 150] width 4 height 4
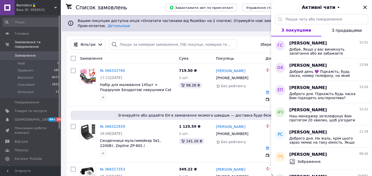
click at [38, 10] on div "Ваш ID: 3926531" at bounding box center [38, 10] width 44 height 5
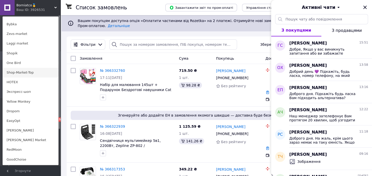
scroll to position [303, 0]
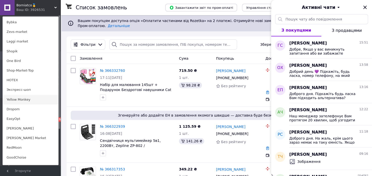
click at [18, 102] on link "Yellow Monkey" at bounding box center [31, 100] width 56 height 10
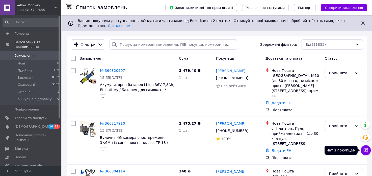
click at [366, 148] on icon at bounding box center [365, 149] width 5 height 5
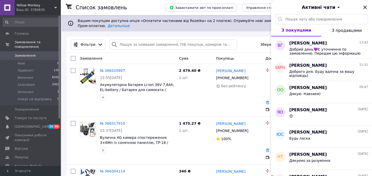
drag, startPoint x: 23, startPoint y: 11, endPoint x: 25, endPoint y: 24, distance: 13.6
click at [24, 11] on div "Ваш ID: 3780635" at bounding box center [38, 10] width 44 height 5
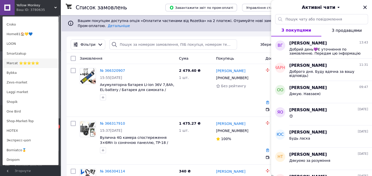
scroll to position [227, 0]
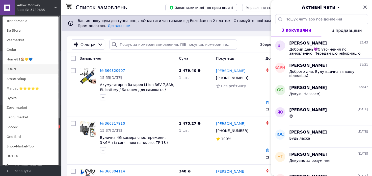
click at [24, 68] on link "LOON" at bounding box center [31, 69] width 56 height 10
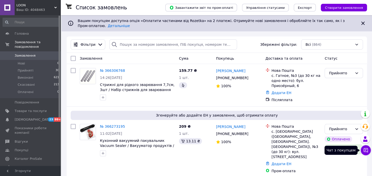
click at [368, 147] on button "Чат з покупцем" at bounding box center [366, 150] width 10 height 10
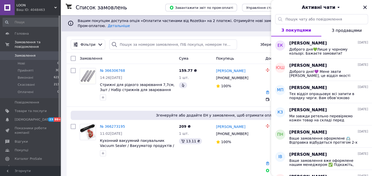
click at [21, 10] on div "Ваш ID: 4048463" at bounding box center [38, 10] width 44 height 5
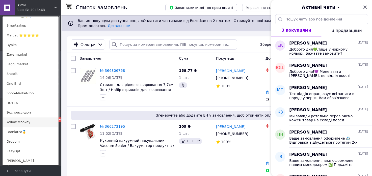
scroll to position [303, 0]
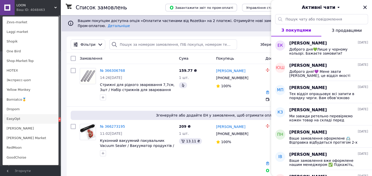
click at [26, 118] on link "EasyOpt" at bounding box center [31, 119] width 56 height 10
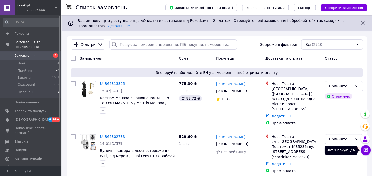
click at [369, 148] on button "Чат з покупцем" at bounding box center [366, 150] width 10 height 10
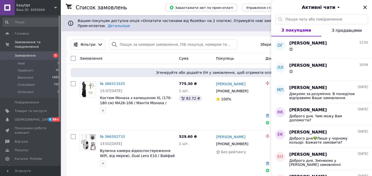
click at [31, 8] on div "Ваш ID: 4005666" at bounding box center [38, 10] width 44 height 5
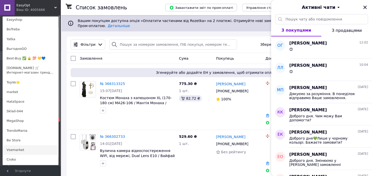
scroll to position [151, 0]
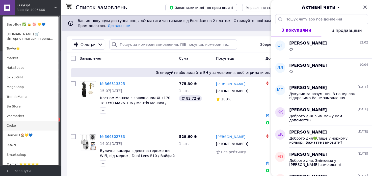
click at [17, 123] on link "Croko" at bounding box center [31, 126] width 56 height 10
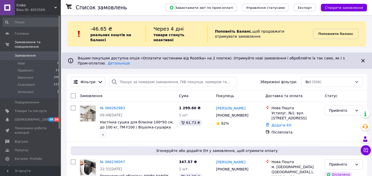
click at [363, 151] on icon at bounding box center [365, 149] width 5 height 5
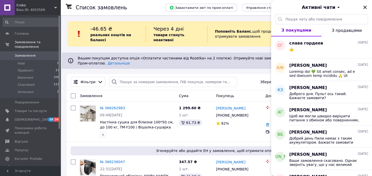
click at [35, 7] on span "Croko" at bounding box center [35, 5] width 38 height 5
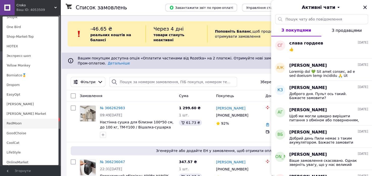
scroll to position [328, 0]
click at [15, 55] on link "Экспресс-шоп" at bounding box center [31, 55] width 56 height 10
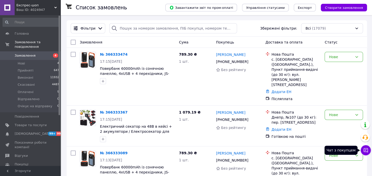
click at [363, 151] on icon at bounding box center [365, 149] width 5 height 5
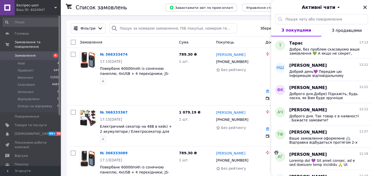
click at [39, 8] on div "Ваш ID: 4024947" at bounding box center [38, 10] width 44 height 5
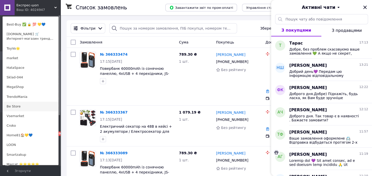
scroll to position [202, 0]
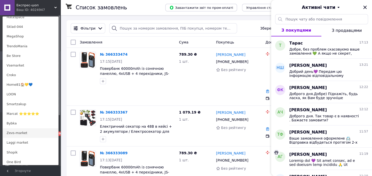
click at [19, 132] on link "Zevs-market" at bounding box center [31, 133] width 56 height 10
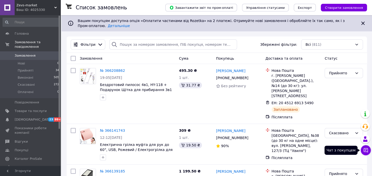
click at [362, 149] on button "Чат з покупцем" at bounding box center [366, 150] width 10 height 10
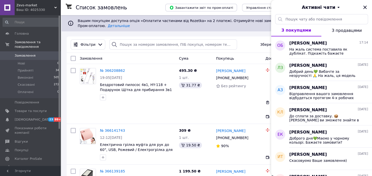
click at [24, 8] on div "Ваш ID: 4025330" at bounding box center [38, 10] width 44 height 5
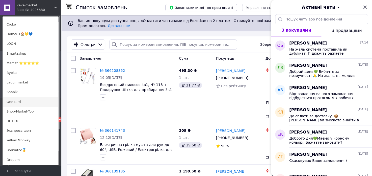
scroll to position [303, 0]
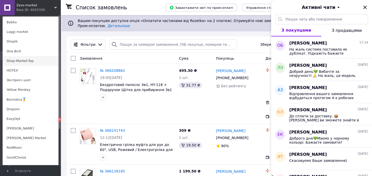
click at [13, 58] on link "Shop-Market-Top" at bounding box center [31, 61] width 56 height 10
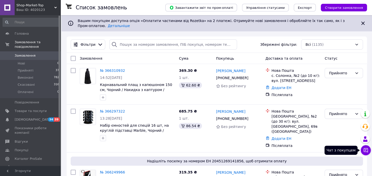
click at [367, 147] on button "Чат з покупцем" at bounding box center [366, 150] width 10 height 10
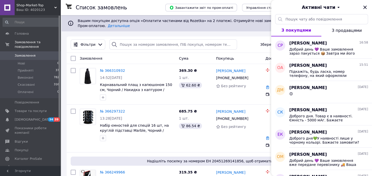
click at [21, 4] on span "Shop-Market-Top" at bounding box center [35, 5] width 38 height 5
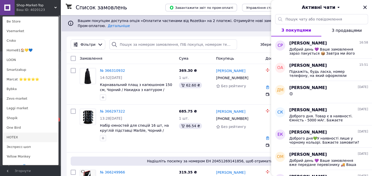
scroll to position [252, 0]
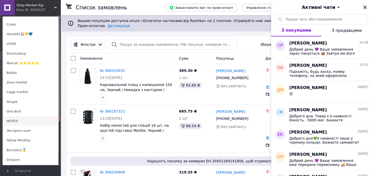
click at [26, 120] on link "HOTEX" at bounding box center [31, 121] width 56 height 10
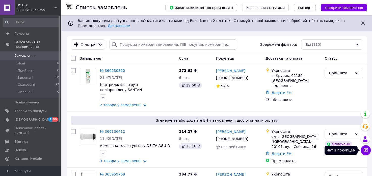
click at [364, 148] on icon at bounding box center [366, 150] width 4 height 4
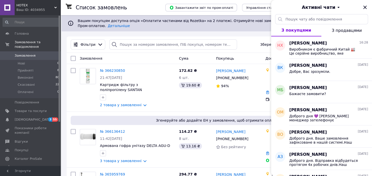
click at [43, 10] on div "Ваш ID: 4034955" at bounding box center [38, 10] width 44 height 5
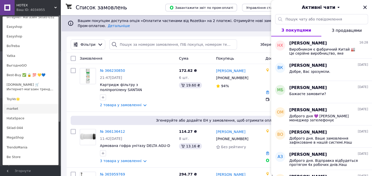
scroll to position [151, 0]
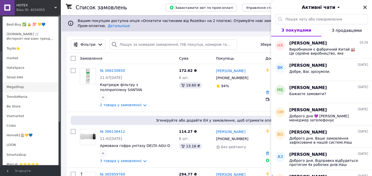
click at [23, 87] on link "MegaShop" at bounding box center [31, 87] width 56 height 10
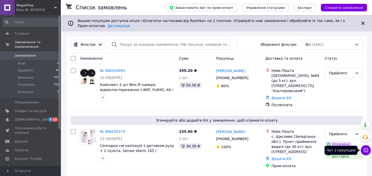
click at [364, 151] on icon at bounding box center [366, 150] width 4 height 4
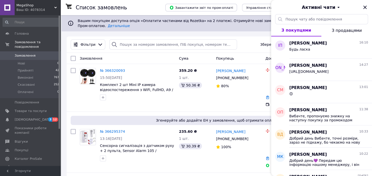
click at [38, 10] on div "Ваш ID: 4078314" at bounding box center [38, 10] width 44 height 5
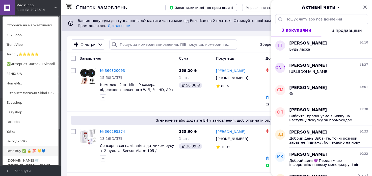
scroll to position [101, 0]
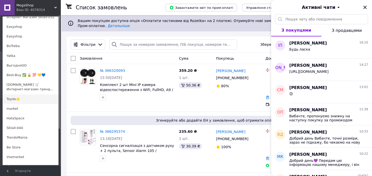
click at [21, 100] on link "ToyVo🌟" at bounding box center [31, 99] width 56 height 10
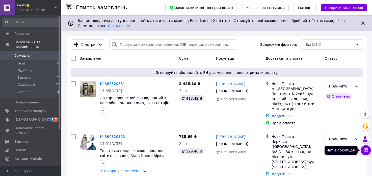
click at [369, 149] on button "Чат з покупцем" at bounding box center [366, 150] width 10 height 10
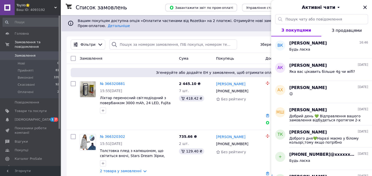
click at [44, 7] on span "ToyVo🌟" at bounding box center [35, 5] width 38 height 5
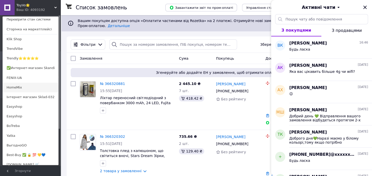
scroll to position [50, 0]
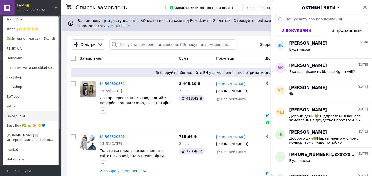
click at [38, 114] on link "ВыгодноGO" at bounding box center [31, 116] width 56 height 10
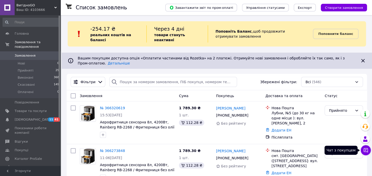
click at [366, 149] on icon at bounding box center [365, 149] width 5 height 5
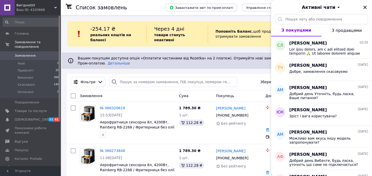
click at [41, 5] on span "ВигідноGO" at bounding box center [35, 5] width 38 height 5
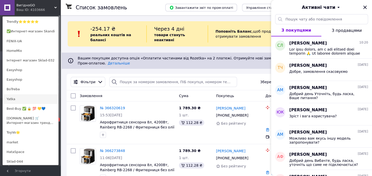
scroll to position [76, 0]
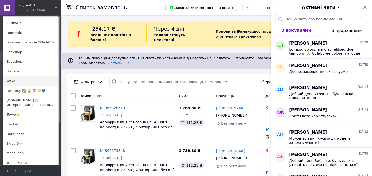
click at [19, 83] on link "Yatka" at bounding box center [31, 81] width 56 height 10
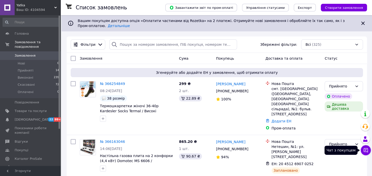
click at [364, 149] on icon at bounding box center [365, 149] width 5 height 5
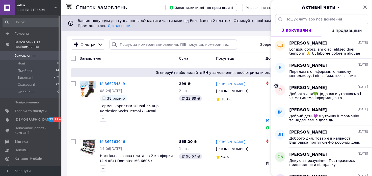
click at [29, 1] on div "Yatka Ваш ID: 4104594" at bounding box center [38, 7] width 46 height 15
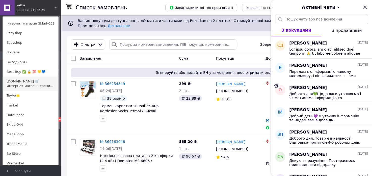
scroll to position [101, 0]
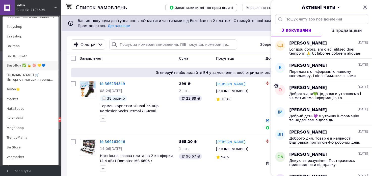
click at [24, 64] on link "Best-Buy ✅ 🔒 💯 💛💙" at bounding box center [31, 66] width 56 height 10
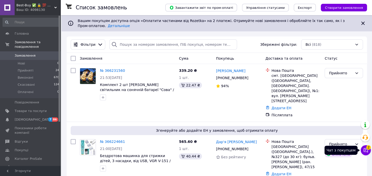
click at [365, 150] on icon at bounding box center [365, 149] width 5 height 5
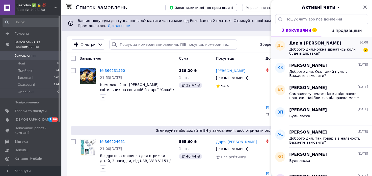
click at [300, 49] on span "Доброго дня,можна дізнатись коли буде відправка?" at bounding box center [325, 51] width 72 height 8
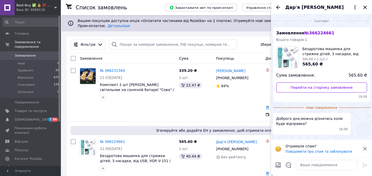
click at [315, 36] on div "Замовлення № 366224661 Всього товарів: 1 Бездротова машинка для стрижки дітей, …" at bounding box center [321, 64] width 97 height 74
click at [312, 34] on span "№ 366224661" at bounding box center [319, 33] width 30 height 5
copy span "366224661"
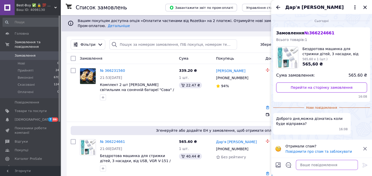
click at [314, 164] on textarea at bounding box center [327, 164] width 62 height 10
paste textarea ""Добрий день 💜 Відправлення вашого замовлення відбудеться протягом 4-х робочих …"
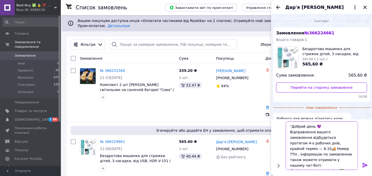
click at [292, 125] on textarea ""Добрий день 💜 Відправлення вашого замовлення відбудеться протягом 4-х робочих …" at bounding box center [322, 145] width 72 height 48
click at [330, 144] on textarea "Добрий день 💜 Відправлення вашого замовлення відбудеться протягом 4-х робочих д…" at bounding box center [322, 145] width 72 height 48
type textarea "Добрий день 💜 Відправлення вашого замовлення відбудеться протягом 4-х робочих д…"
click at [364, 166] on icon at bounding box center [364, 165] width 5 height 5
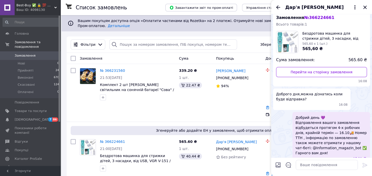
scroll to position [23, 0]
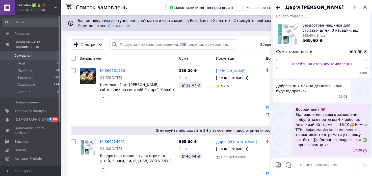
click at [277, 8] on icon "Назад" at bounding box center [278, 7] width 4 height 4
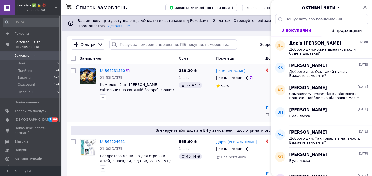
scroll to position [25, 0]
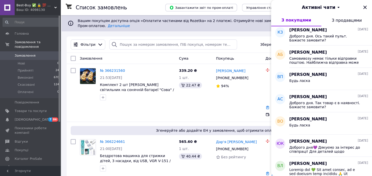
click at [32, 5] on span "Best-Buy ✅ 🔒 💯 💛💙" at bounding box center [35, 5] width 38 height 5
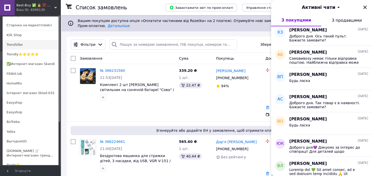
scroll to position [0, 0]
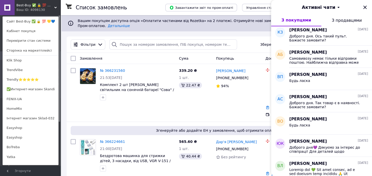
drag, startPoint x: 21, startPoint y: 98, endPoint x: 31, endPoint y: 102, distance: 11.2
click at [21, 97] on link "FENIX-UA" at bounding box center [31, 99] width 56 height 10
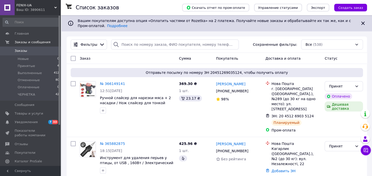
click at [365, 148] on icon at bounding box center [366, 150] width 4 height 4
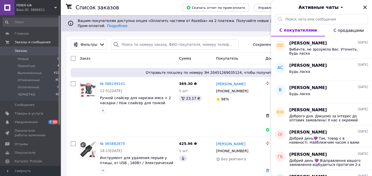
click at [33, 5] on span "FENIX-UA" at bounding box center [35, 5] width 38 height 5
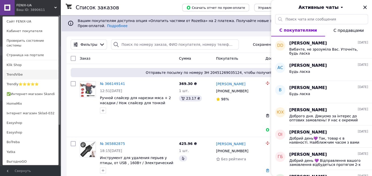
click at [16, 71] on link "TrendVibe" at bounding box center [31, 75] width 56 height 10
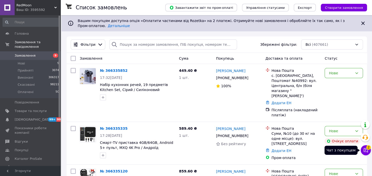
click at [365, 147] on button "Чат з покупцем 2" at bounding box center [366, 150] width 10 height 10
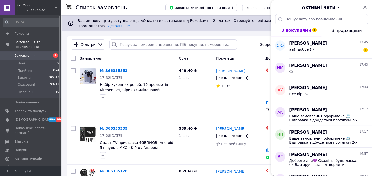
click at [43, 4] on span "RedMoon" at bounding box center [35, 5] width 38 height 5
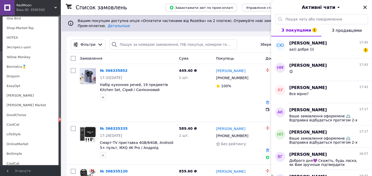
scroll to position [353, 0]
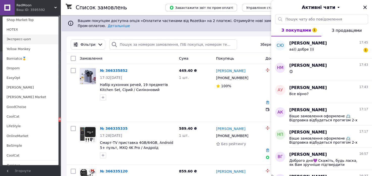
click at [22, 42] on link "Экспресс-шоп" at bounding box center [31, 39] width 56 height 10
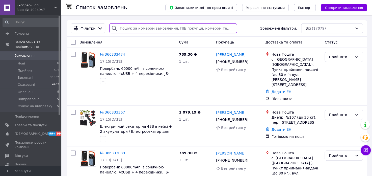
click at [172, 27] on input "search" at bounding box center [173, 28] width 128 height 10
paste input "366143101"
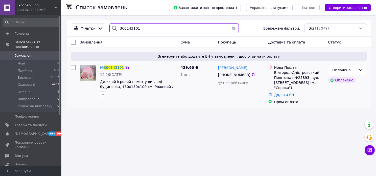
type input "366143101"
click at [112, 67] on span "366143101" at bounding box center [114, 67] width 20 height 4
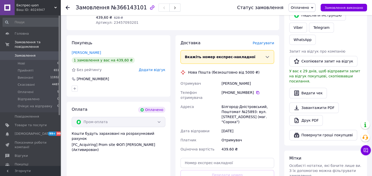
scroll to position [227, 0]
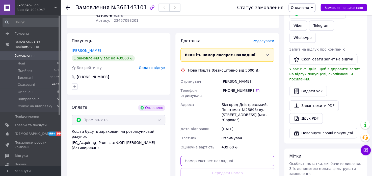
click at [207, 155] on input "text" at bounding box center [227, 160] width 94 height 10
paste input "20451269205066"
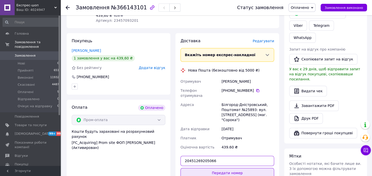
type input "20451269205066"
click at [210, 168] on button "Передати номер" at bounding box center [227, 173] width 94 height 10
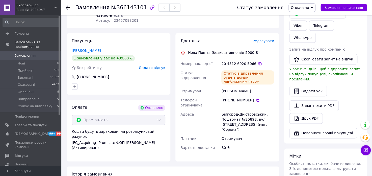
click at [36, 12] on div "Ваш ID: 4024947" at bounding box center [38, 10] width 44 height 5
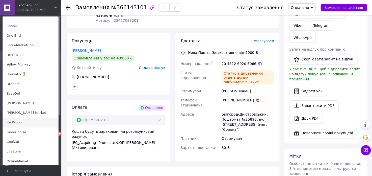
scroll to position [368, 0]
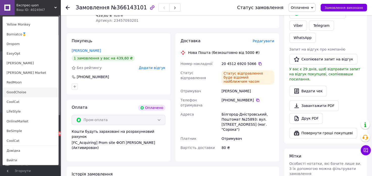
click at [22, 91] on link "GoodChoise" at bounding box center [31, 92] width 56 height 10
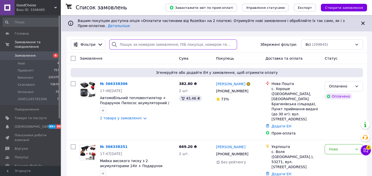
click at [125, 41] on input "search" at bounding box center [173, 44] width 128 height 10
paste input "366223743"
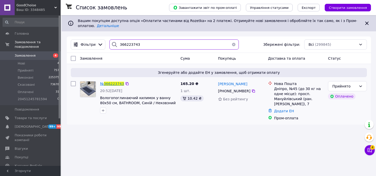
type input "366223743"
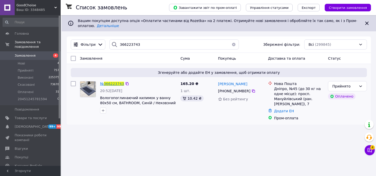
click at [111, 82] on span "366223743" at bounding box center [114, 84] width 20 height 4
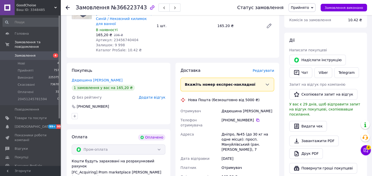
scroll to position [227, 0]
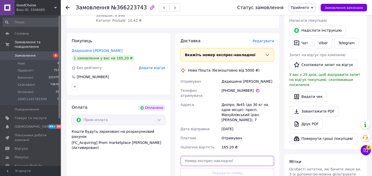
click at [201, 155] on input "text" at bounding box center [227, 160] width 94 height 10
paste input "20451269205839"
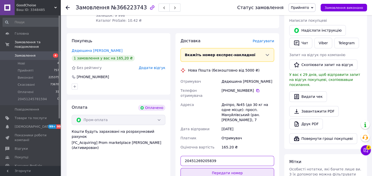
type input "20451269205839"
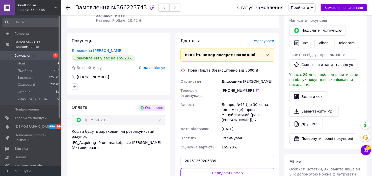
click at [205, 168] on button "Передати номер" at bounding box center [227, 173] width 94 height 10
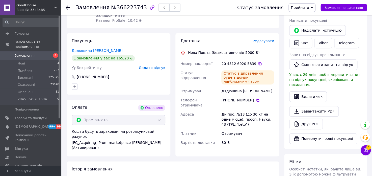
click at [41, 5] on span "GoodChoise" at bounding box center [35, 5] width 38 height 5
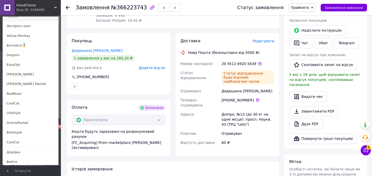
scroll to position [368, 0]
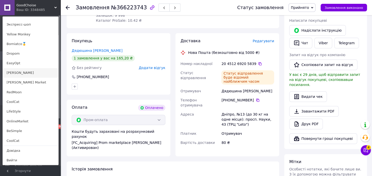
click at [23, 72] on link "[PERSON_NAME]" at bounding box center [31, 73] width 56 height 10
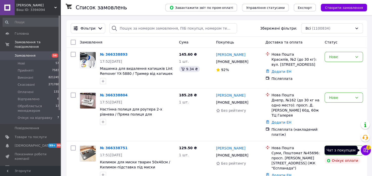
click at [366, 148] on icon at bounding box center [365, 149] width 5 height 5
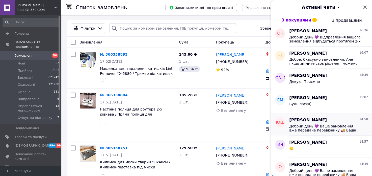
scroll to position [471, 0]
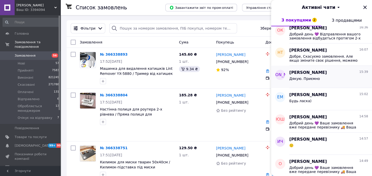
click at [308, 79] on span "Дякую. Приємно" at bounding box center [304, 78] width 31 height 4
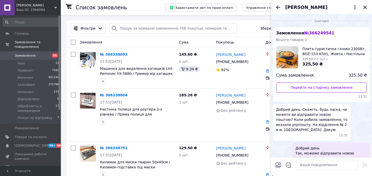
scroll to position [94, 0]
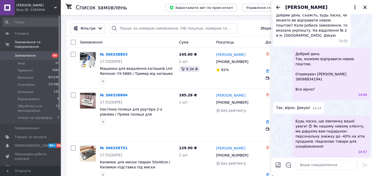
click at [277, 164] on input "Завантажити файли" at bounding box center [278, 165] width 6 height 6
type input "C:\fakepath\photo_2024-01-18_21-00-36 — копия (6) — копия — копия — копия.jpg"
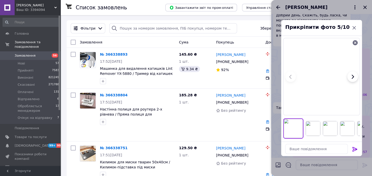
click at [353, 149] on icon at bounding box center [355, 149] width 6 height 6
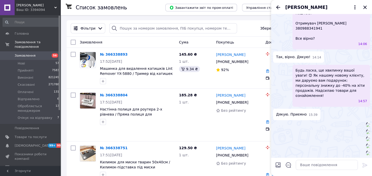
scroll to position [483, 0]
click at [277, 163] on input "Завантажити файли" at bounding box center [278, 165] width 6 height 6
type input "C:\fakepath\photo_2024-01-18_21-38-34 — копия — копия (3) — копия — копия.jpg"
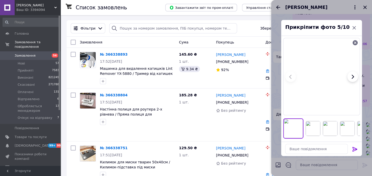
click at [353, 149] on icon at bounding box center [354, 149] width 5 height 5
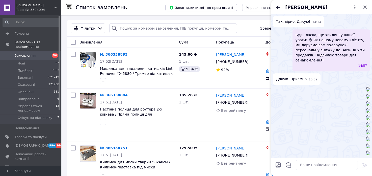
scroll to position [809, 0]
click at [303, 166] on textarea at bounding box center [327, 164] width 62 height 10
paste textarea "Ваше замовлення оформлене 📇 Відправка відбудеться протягом 4-х робочих днів, кр…"
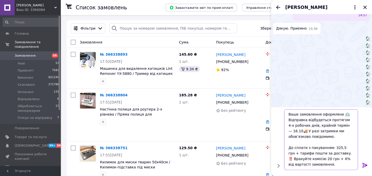
scroll to position [47, 0]
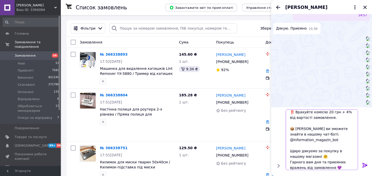
drag, startPoint x: 315, startPoint y: 119, endPoint x: 288, endPoint y: 113, distance: 27.4
click at [288, 113] on textarea "Ваше замовлення оформлене 📇 Відправка відбудеться протягом 4-х робочих днів, кр…" at bounding box center [322, 139] width 72 height 61
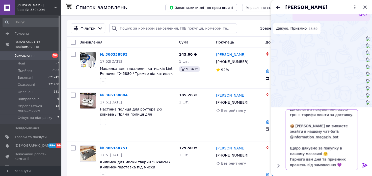
scroll to position [36, 0]
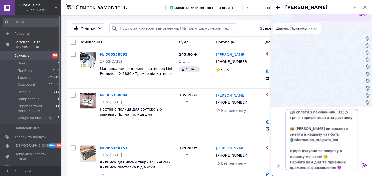
type textarea "Ваше замовлення оформлене 📇 Відправка відбудеться протягом 4-х робочих днів, кр…"
click at [365, 163] on icon at bounding box center [365, 165] width 6 height 6
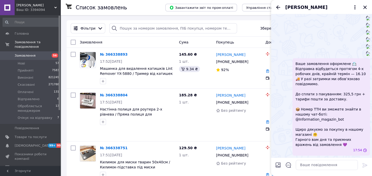
scroll to position [966, 0]
click at [279, 7] on icon "Назад" at bounding box center [278, 7] width 4 height 4
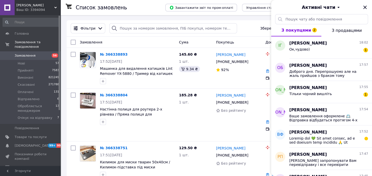
click at [34, 7] on span "[PERSON_NAME]" at bounding box center [35, 5] width 38 height 5
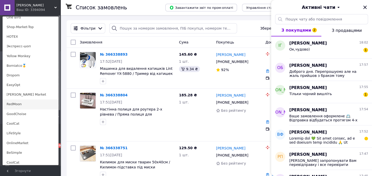
scroll to position [368, 0]
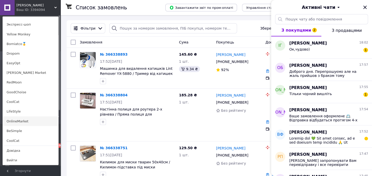
click at [23, 123] on link "OnlineMarket" at bounding box center [31, 121] width 56 height 10
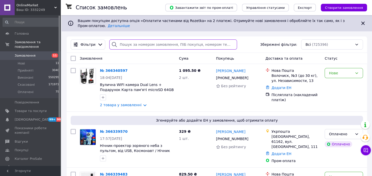
click at [139, 39] on input "search" at bounding box center [173, 44] width 128 height 10
paste input "366273067"
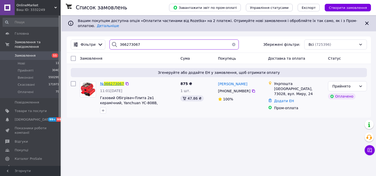
type input "366273067"
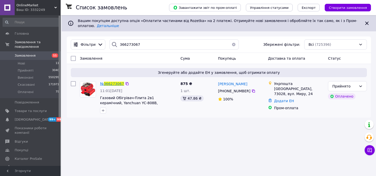
click at [113, 82] on span "366273067" at bounding box center [114, 84] width 20 height 4
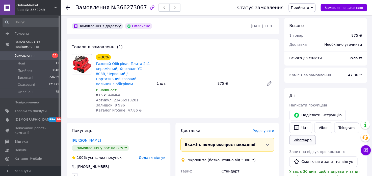
scroll to position [151, 0]
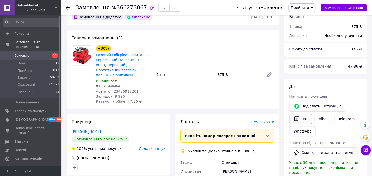
click at [300, 113] on button "Чат" at bounding box center [300, 118] width 23 height 11
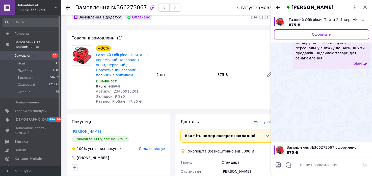
scroll to position [925, 0]
click at [303, 165] on textarea at bounding box center [327, 164] width 62 height 10
paste textarea "Ваше замовлення оформлене 📇 Відправка відбудеться протягом 2-х робочих днів, кр…"
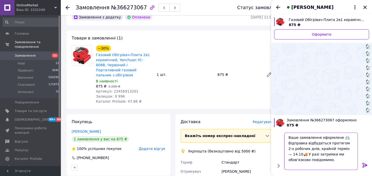
scroll to position [0, 0]
type textarea "Ваше замовлення оформлене 📇 Відправка відбудеться протягом 2-х робочих днів, кр…"
click at [364, 164] on icon at bounding box center [365, 165] width 6 height 6
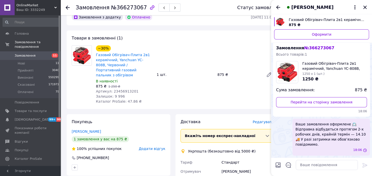
scroll to position [1020, 0]
click at [338, 165] on textarea at bounding box center [327, 164] width 62 height 10
paste textarea "До сплати з пакуванням: 767,30 грн + тарифи пошти за доставку. ‼️ Врахуйте комі…"
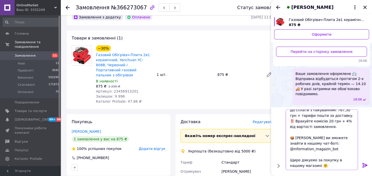
scroll to position [0, 0]
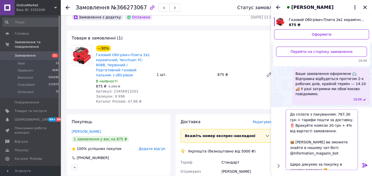
drag, startPoint x: 333, startPoint y: 133, endPoint x: 284, endPoint y: 124, distance: 50.2
click at [284, 124] on div "До сплати з пакуванням: 767,30 грн + тарифи пошти за доставку. ‼️ Врахуйте комі…" at bounding box center [322, 139] width 76 height 65
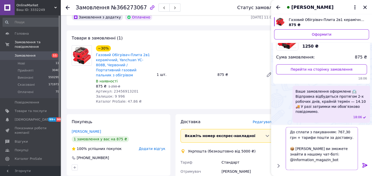
drag, startPoint x: 313, startPoint y: 137, endPoint x: 307, endPoint y: 131, distance: 8.7
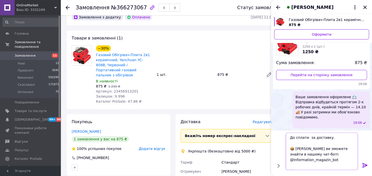
type textarea "До сплати за доставку. 📦 [PERSON_NAME] ви зможете знайти в нашому чат-боті: @In…"
click at [366, 165] on icon at bounding box center [364, 165] width 5 height 5
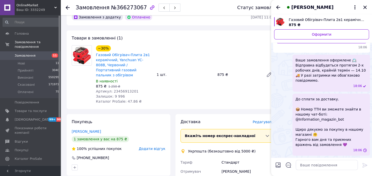
scroll to position [1084, 0]
click at [366, 8] on icon "Закрити" at bounding box center [365, 7] width 6 height 6
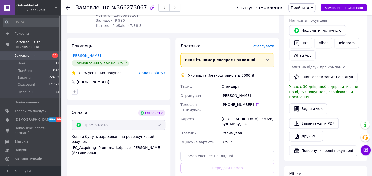
scroll to position [252, 0]
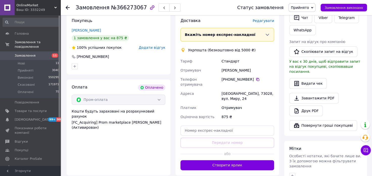
click at [36, 10] on div "Ваш ID: 3332249" at bounding box center [38, 10] width 44 height 5
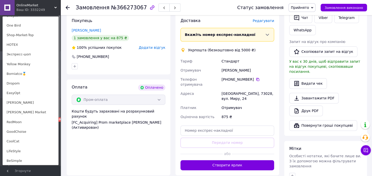
scroll to position [368, 0]
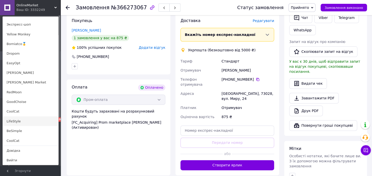
click at [20, 121] on link "LifeStyle" at bounding box center [31, 121] width 56 height 10
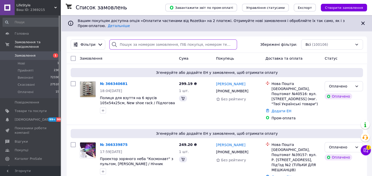
click at [137, 41] on input "search" at bounding box center [173, 44] width 128 height 10
paste input "366306605"
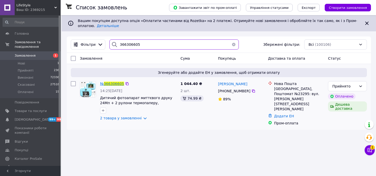
type input "366306605"
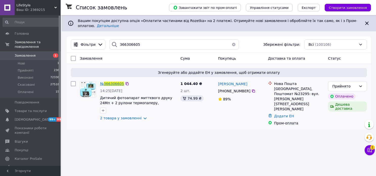
click at [115, 82] on span "366306605" at bounding box center [114, 84] width 20 height 4
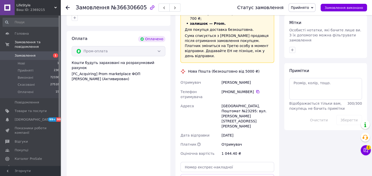
scroll to position [404, 0]
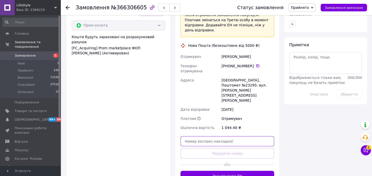
click at [210, 136] on input "text" at bounding box center [227, 141] width 94 height 10
paste input "20451269216416"
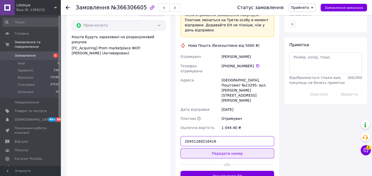
type input "20451269216416"
click at [201, 148] on button "Передати номер" at bounding box center [227, 153] width 94 height 10
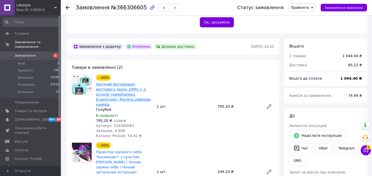
scroll to position [76, 0]
